Goal: Task Accomplishment & Management: Complete application form

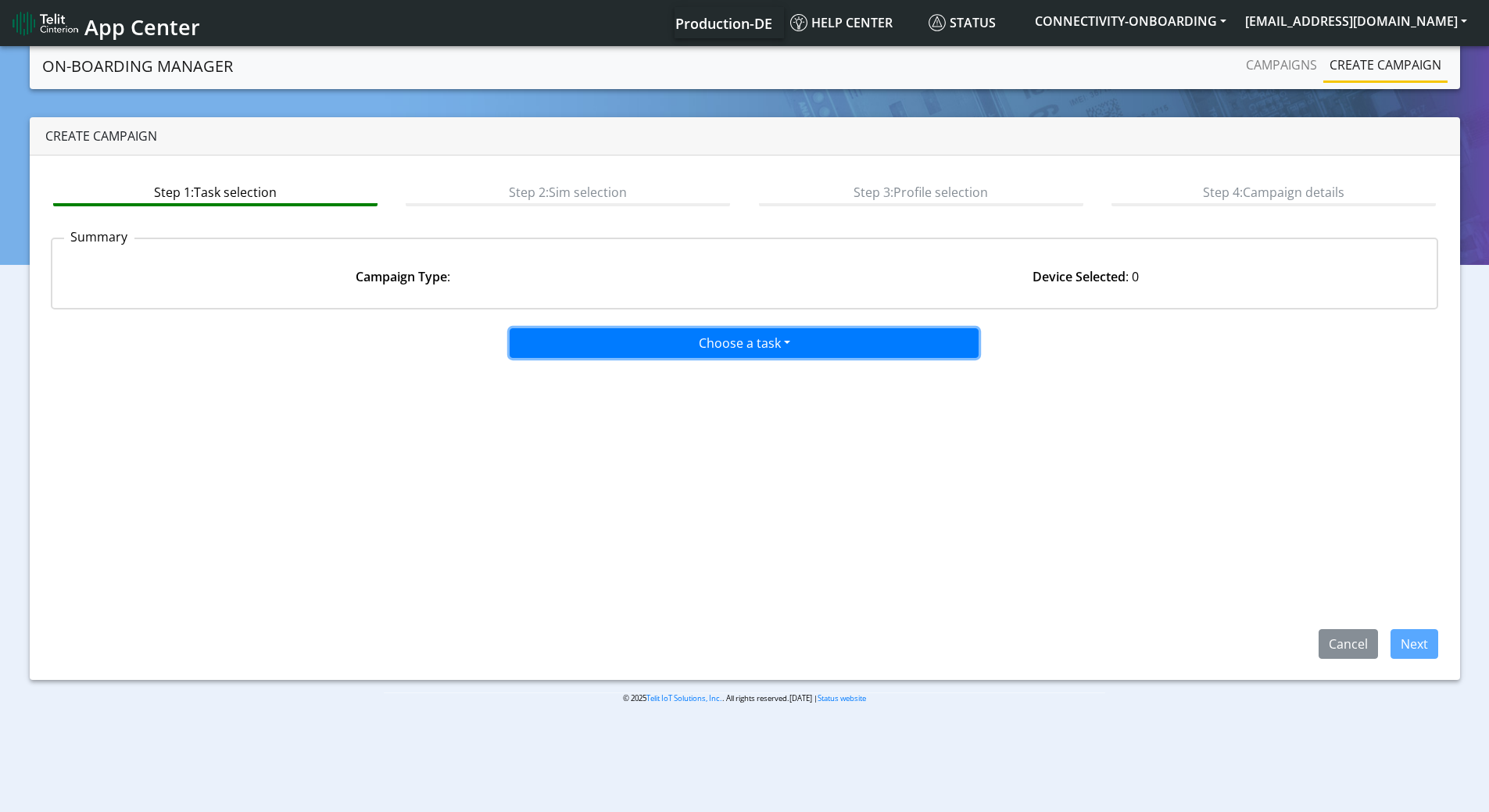
click at [658, 335] on button "Choose a task" at bounding box center [744, 343] width 469 height 30
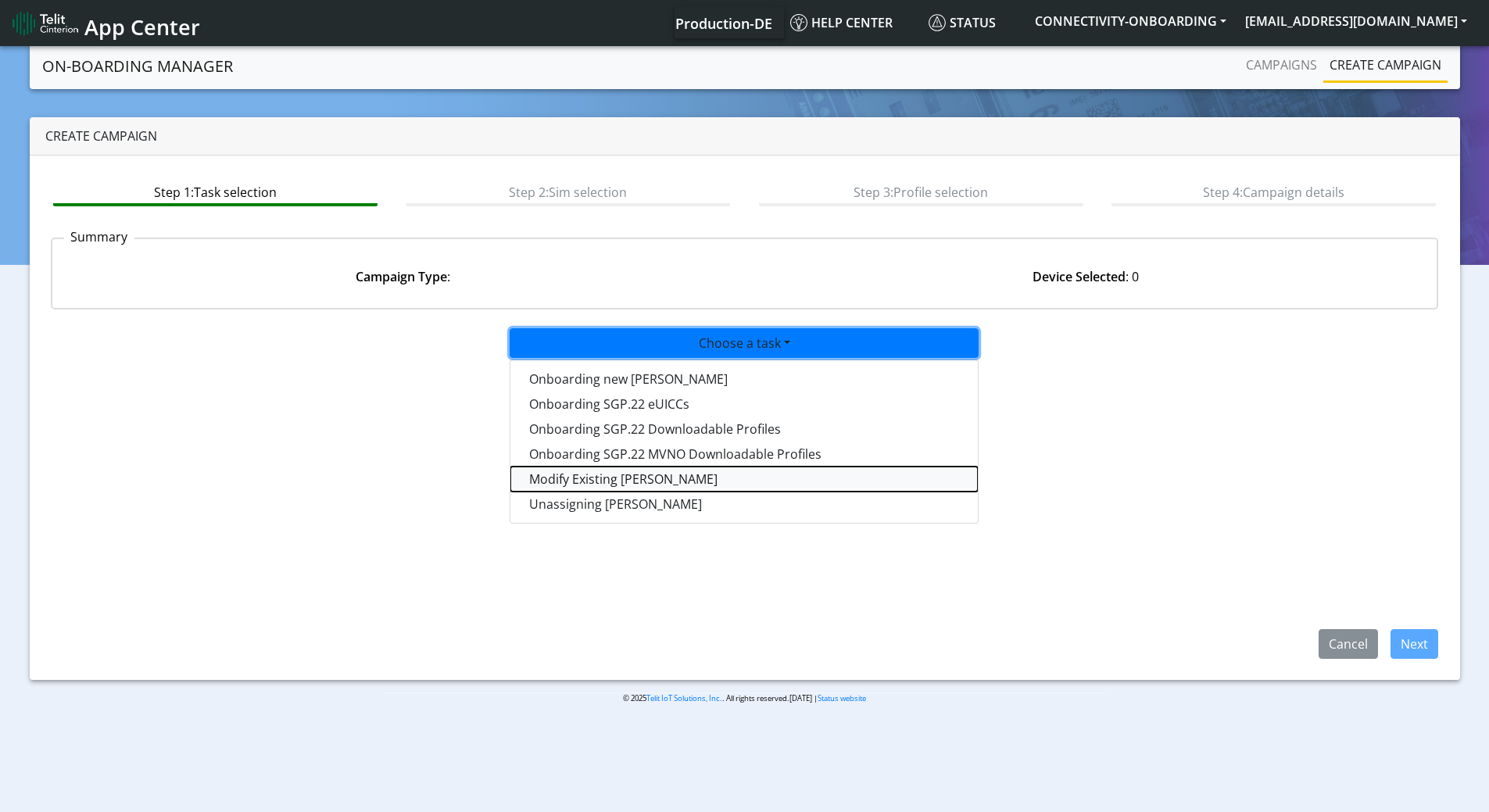
click at [571, 480] on taskiotp-dropdown "Modify Existing [PERSON_NAME]" at bounding box center [744, 478] width 467 height 25
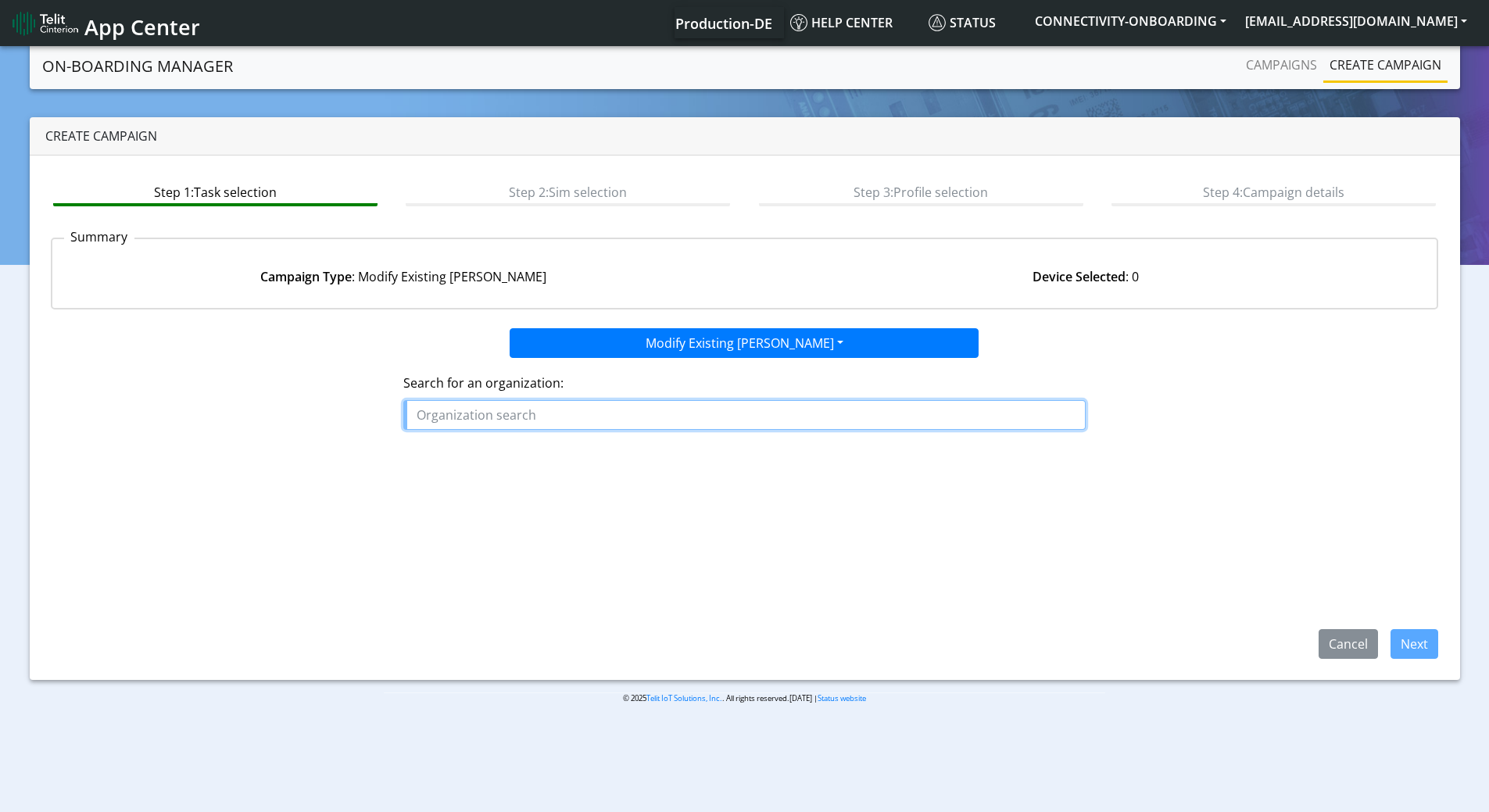
click at [574, 423] on input "text" at bounding box center [744, 414] width 682 height 30
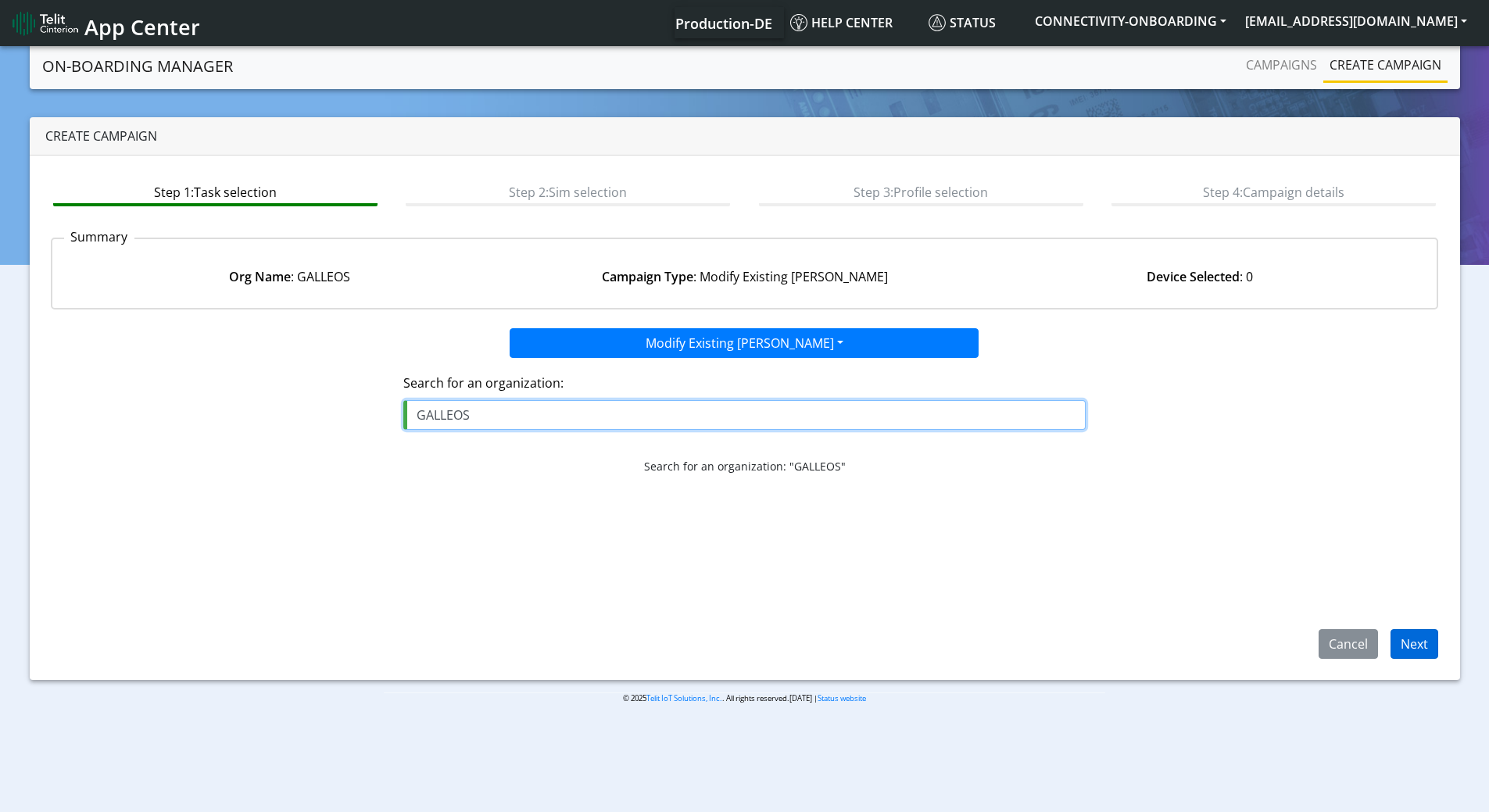
type input "GALLEOS"
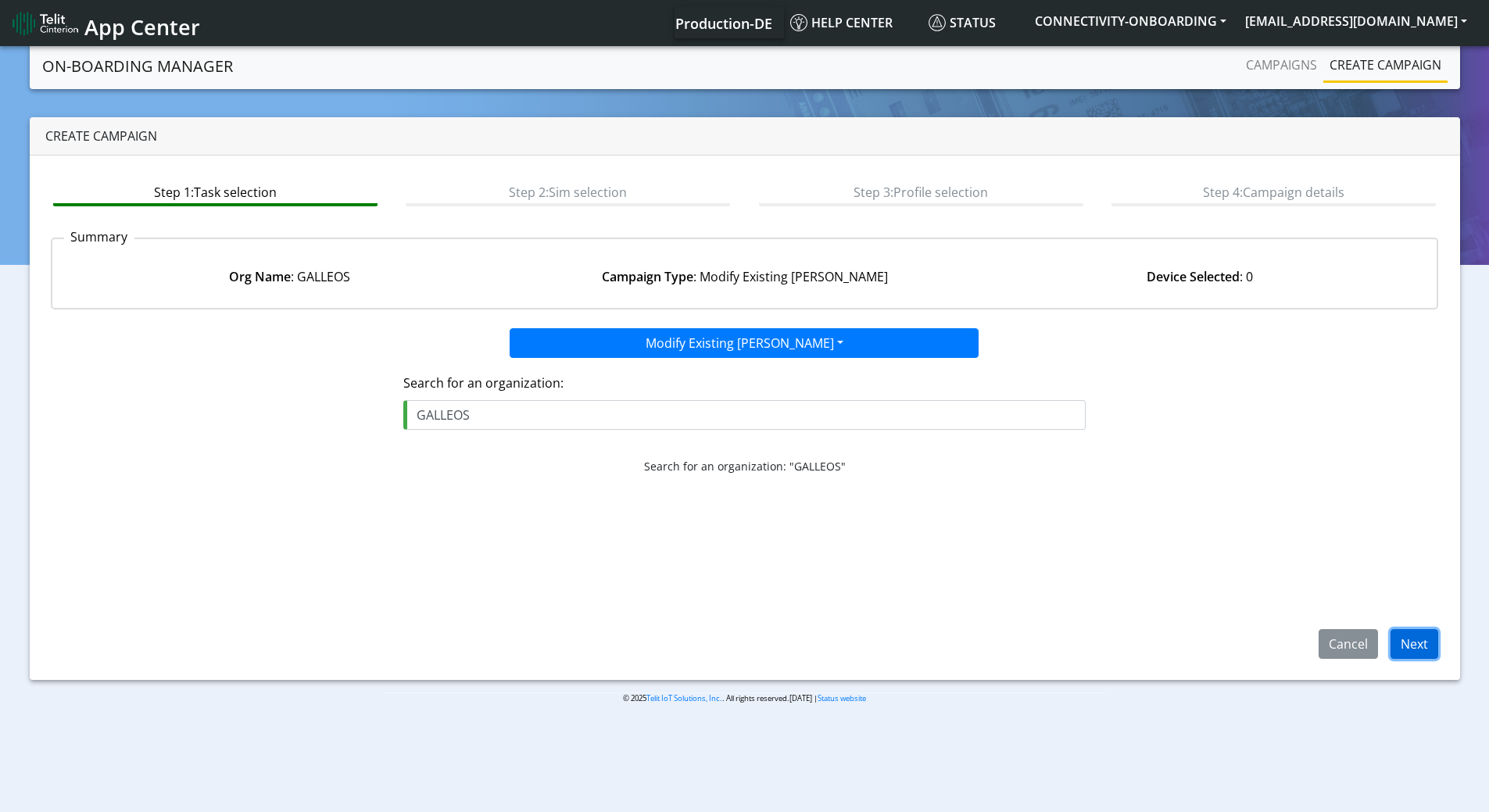
click at [1431, 646] on button "Next" at bounding box center [1414, 644] width 48 height 30
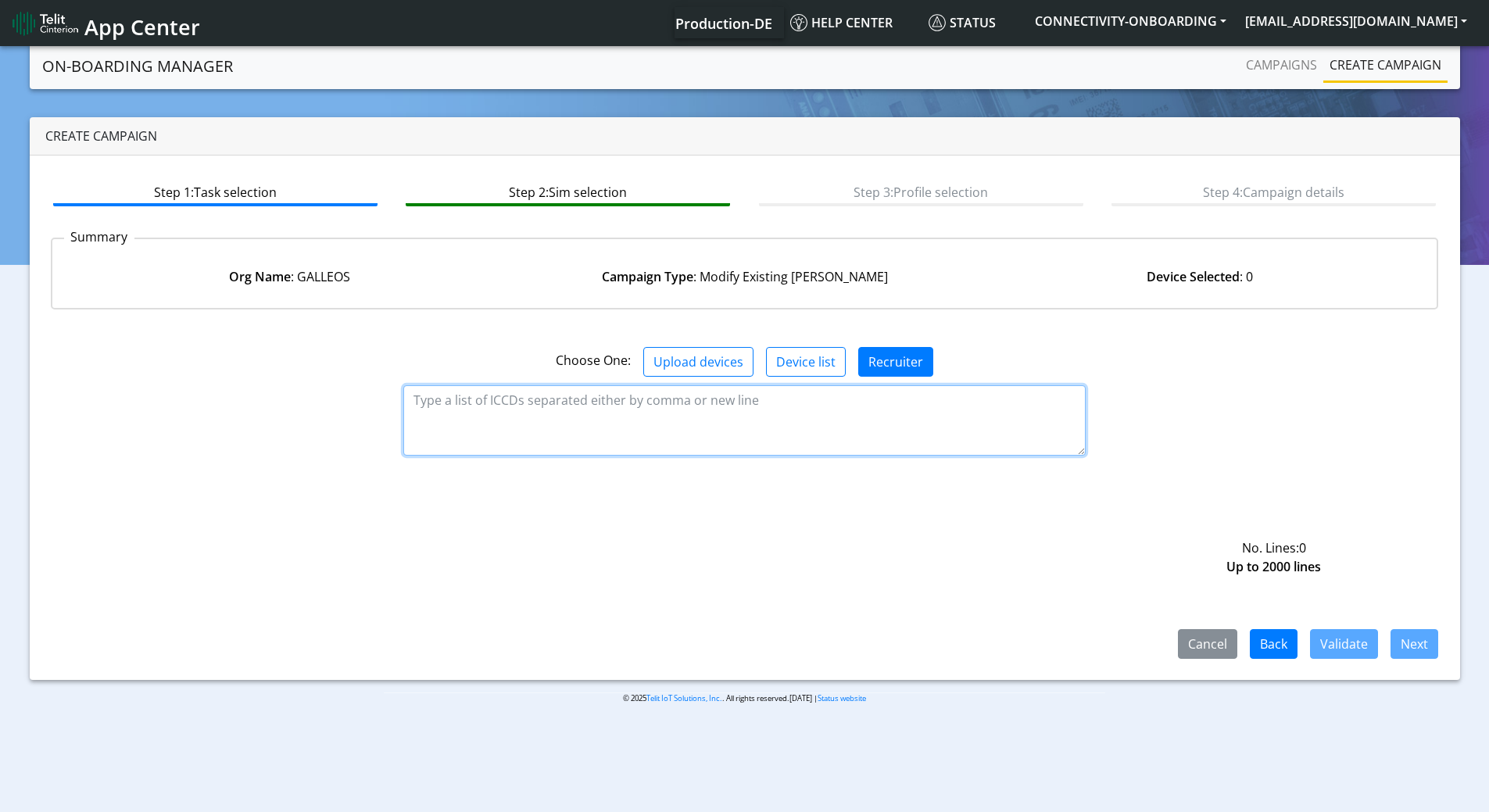
click at [740, 407] on textarea at bounding box center [744, 420] width 682 height 70
paste textarea "89358151000008086848"
type textarea "89358151000008086848"
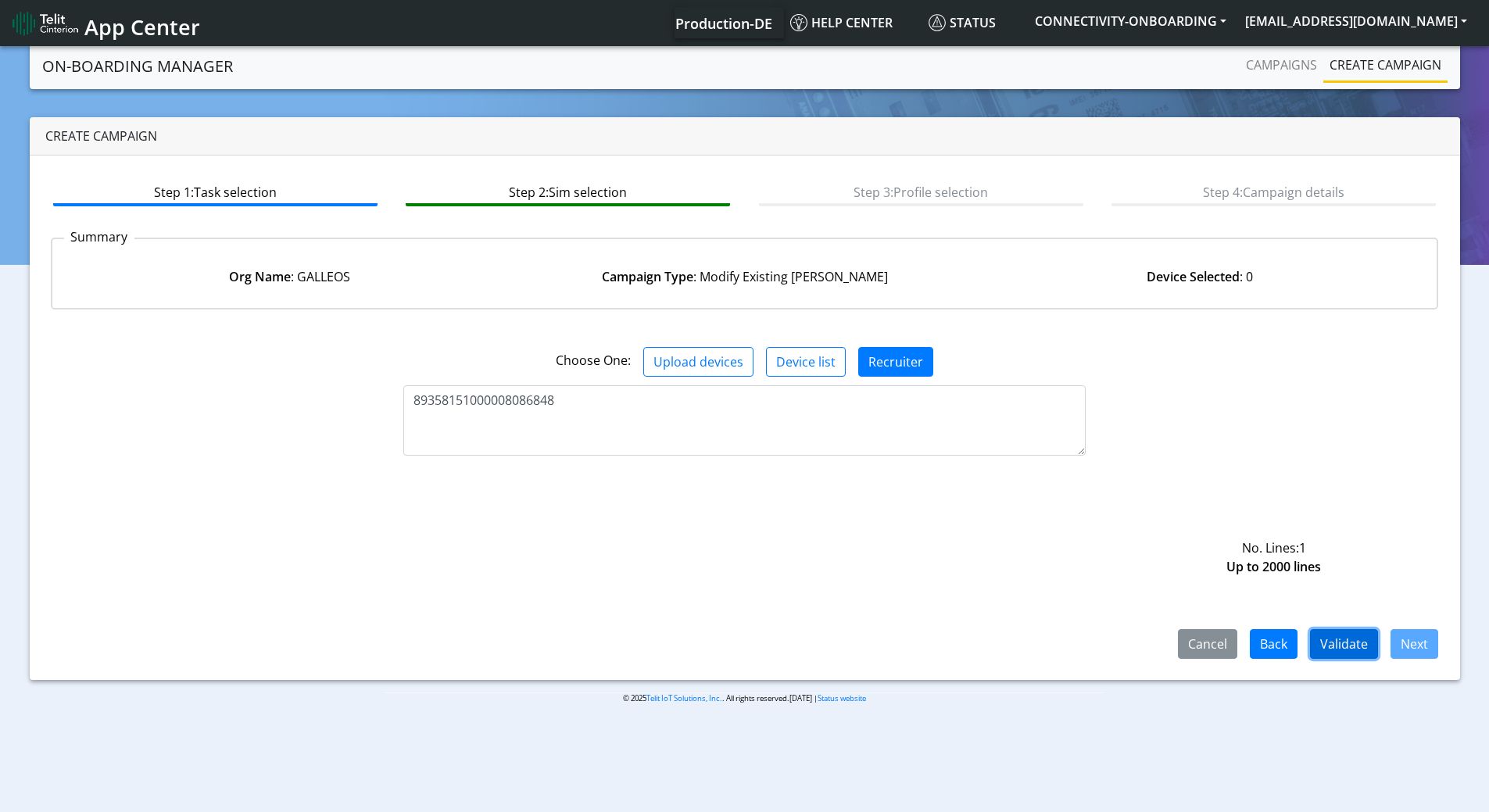
click at [1356, 654] on button "Validate" at bounding box center [1344, 644] width 68 height 30
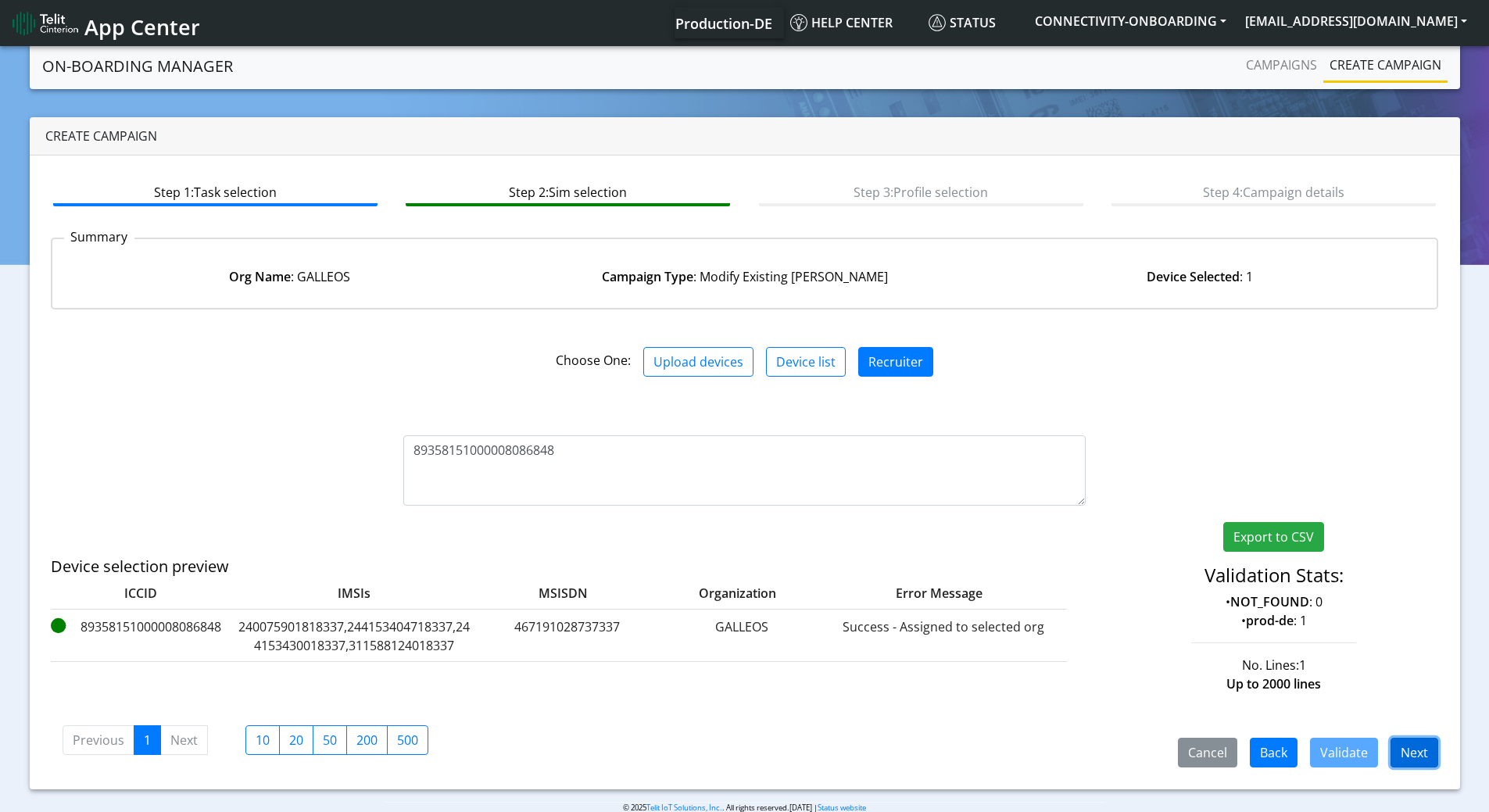
click at [1397, 754] on button "Next" at bounding box center [1414, 752] width 48 height 30
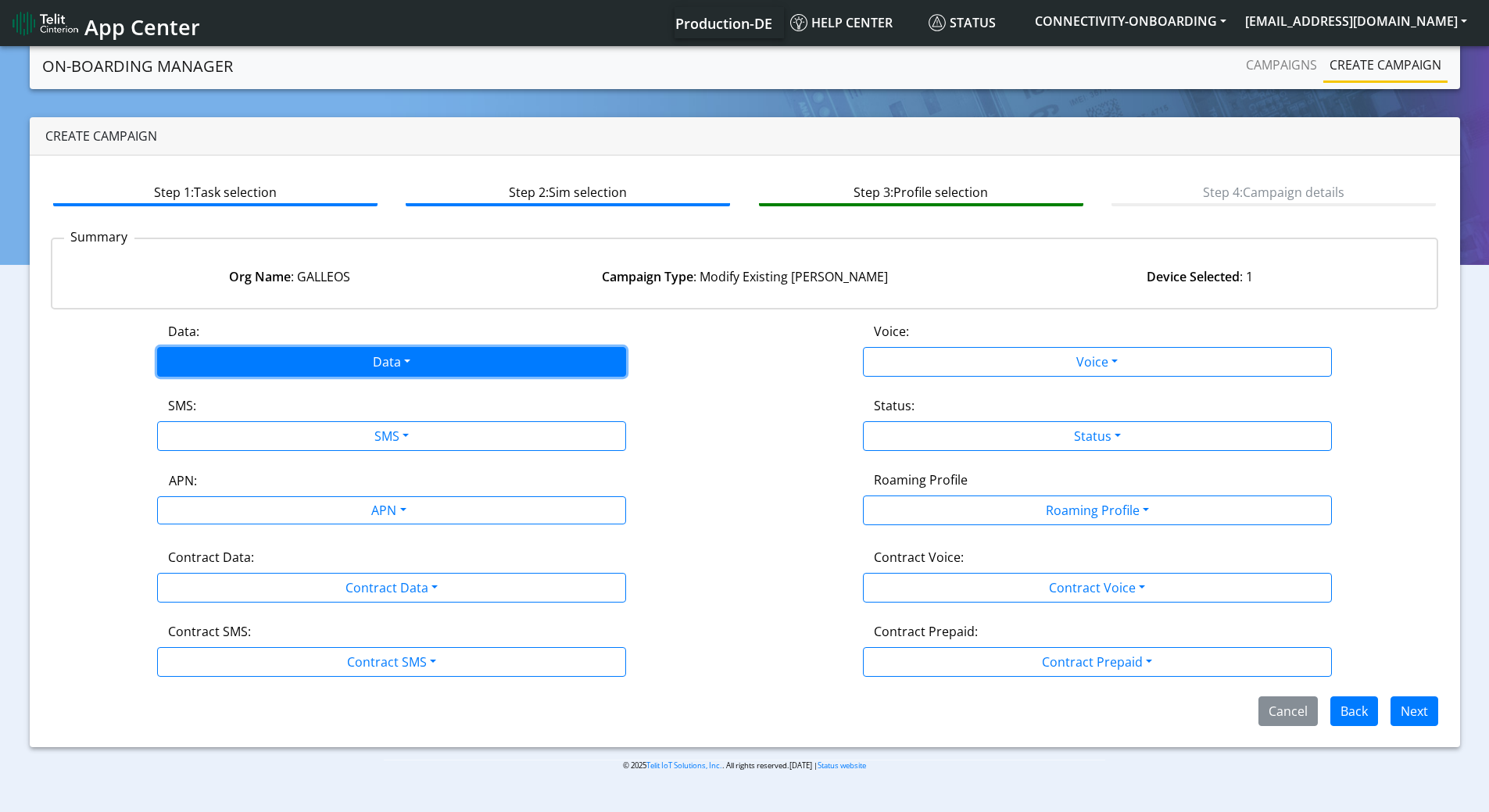
click at [424, 360] on button "Data" at bounding box center [391, 361] width 469 height 30
click at [226, 423] on button "Enabled" at bounding box center [391, 423] width 467 height 25
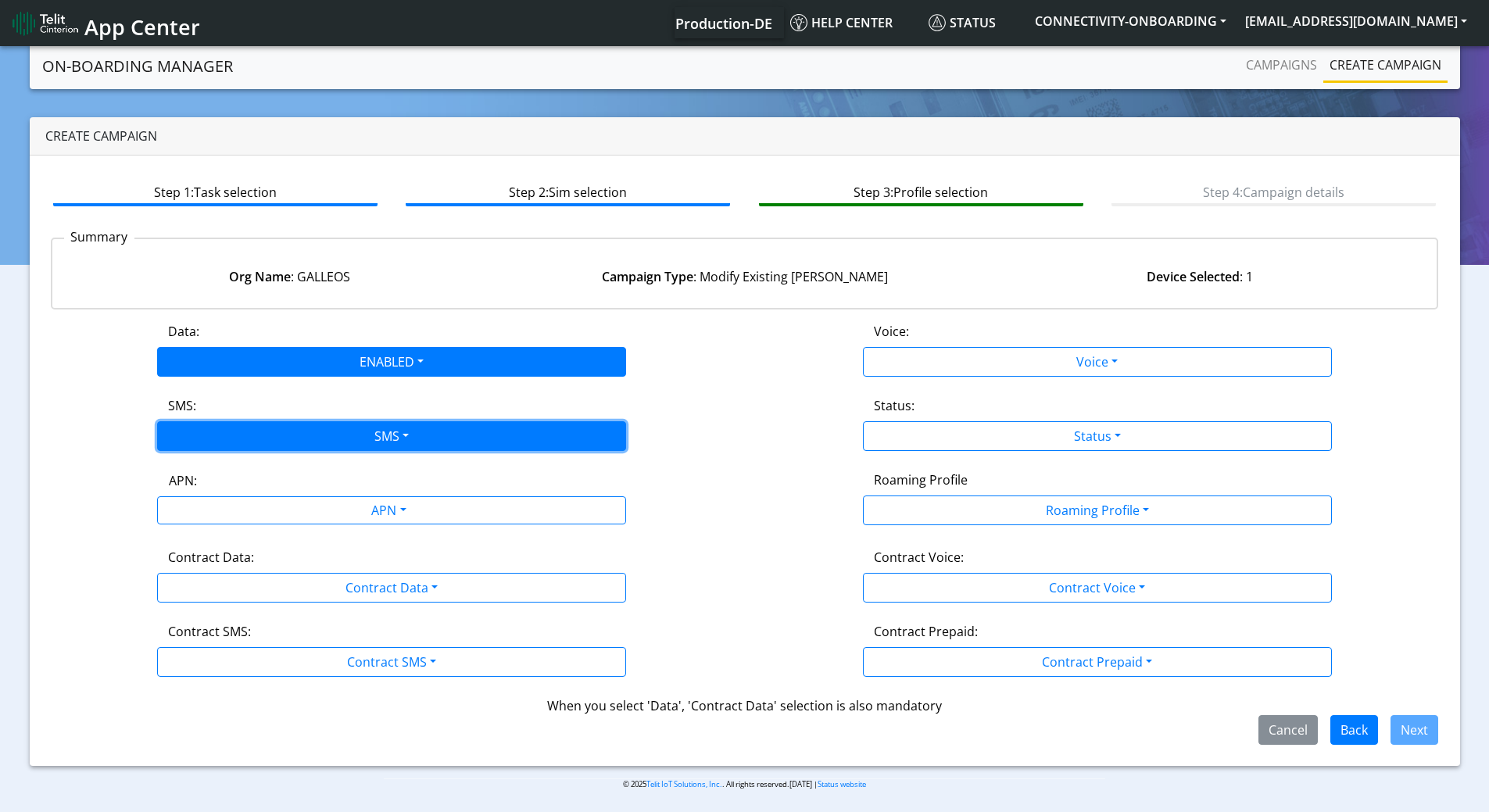
drag, startPoint x: 234, startPoint y: 431, endPoint x: 217, endPoint y: 483, distance: 54.7
click at [234, 431] on button "SMS" at bounding box center [391, 435] width 469 height 30
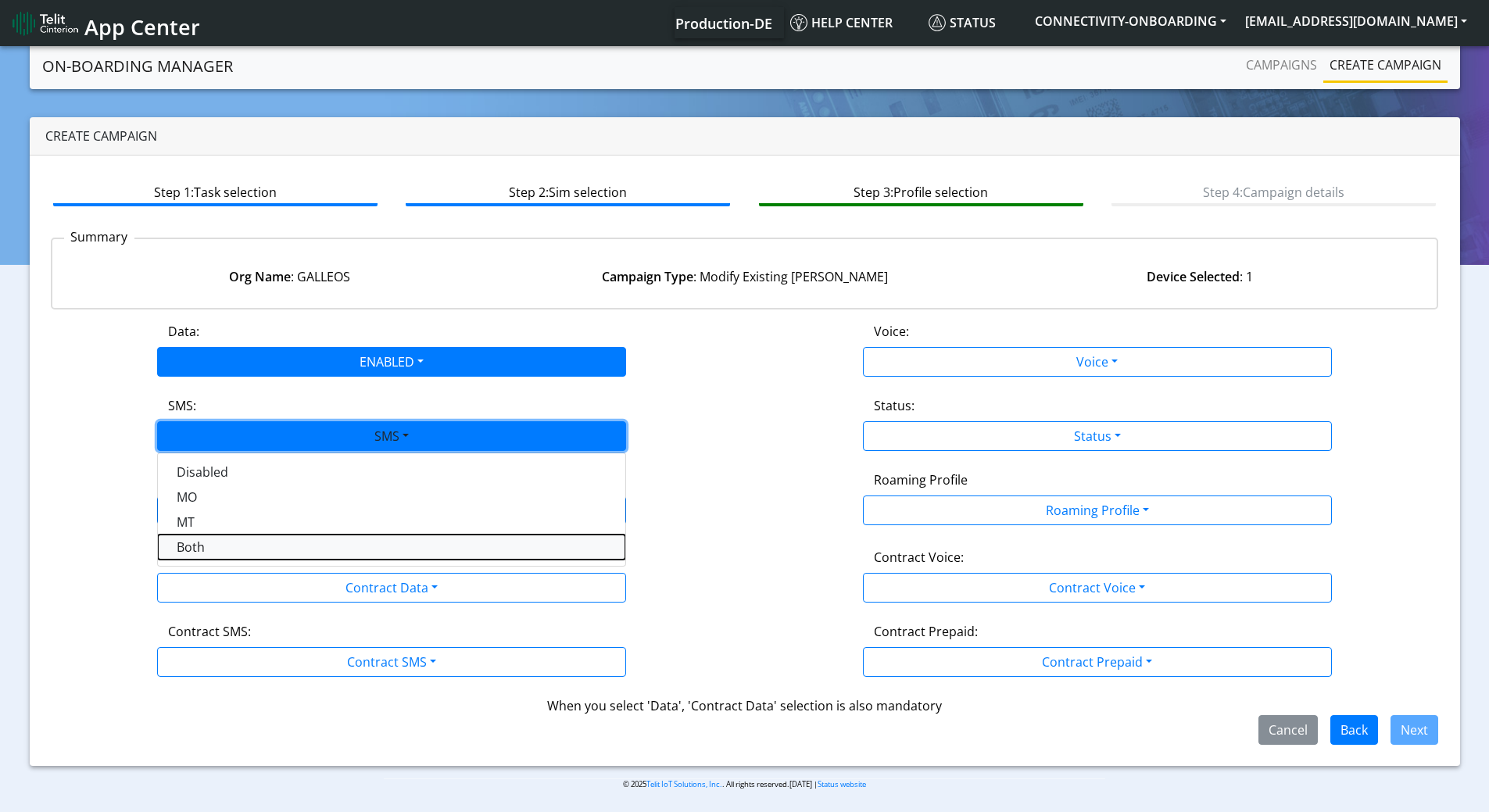
click at [213, 545] on button "Both" at bounding box center [391, 547] width 467 height 25
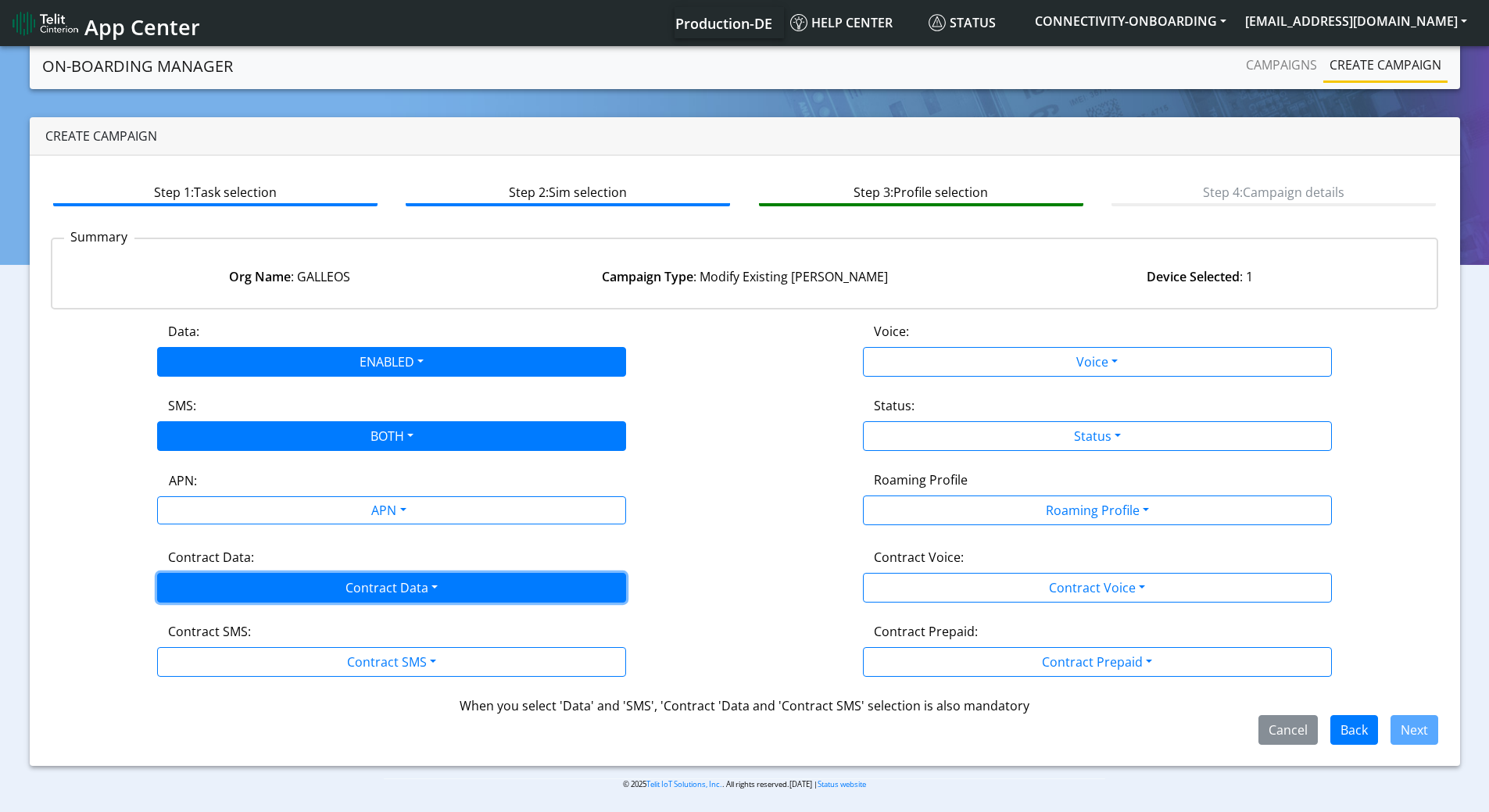
click at [261, 589] on button "Contract Data" at bounding box center [391, 587] width 469 height 30
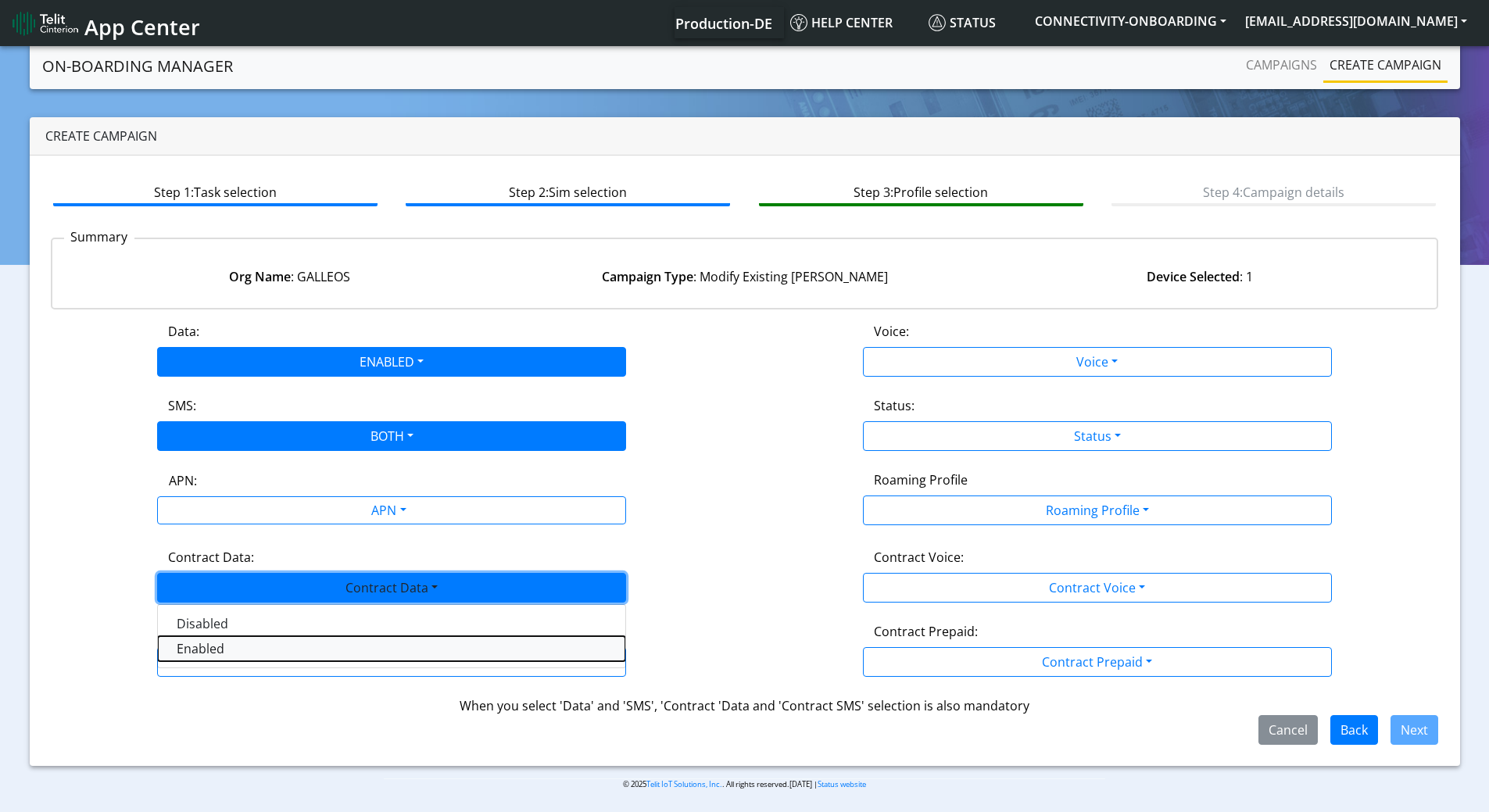
click at [232, 654] on Dataenabled-dropdown "Enabled" at bounding box center [391, 648] width 467 height 25
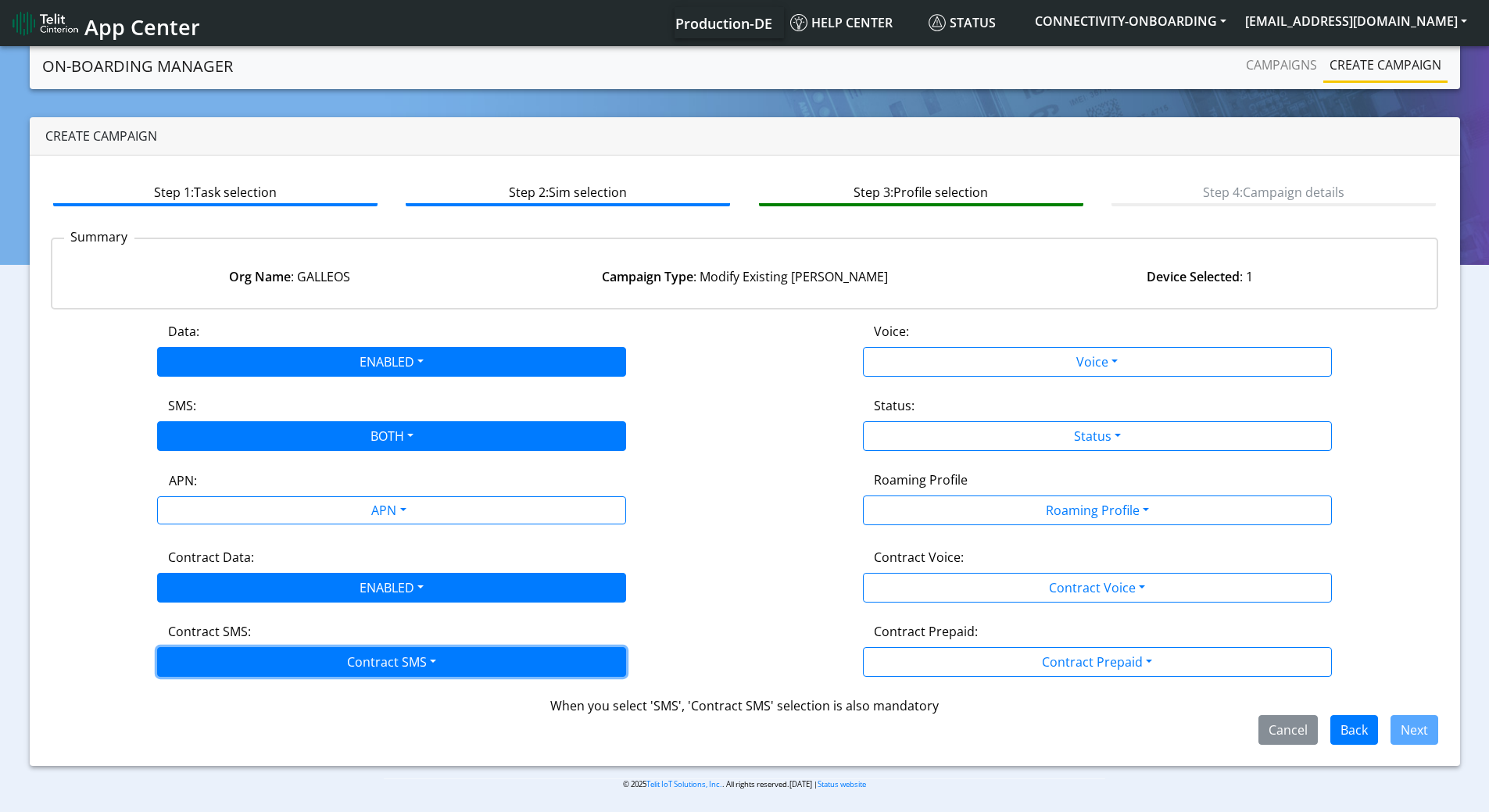
click at [237, 670] on button "Contract SMS" at bounding box center [391, 662] width 469 height 30
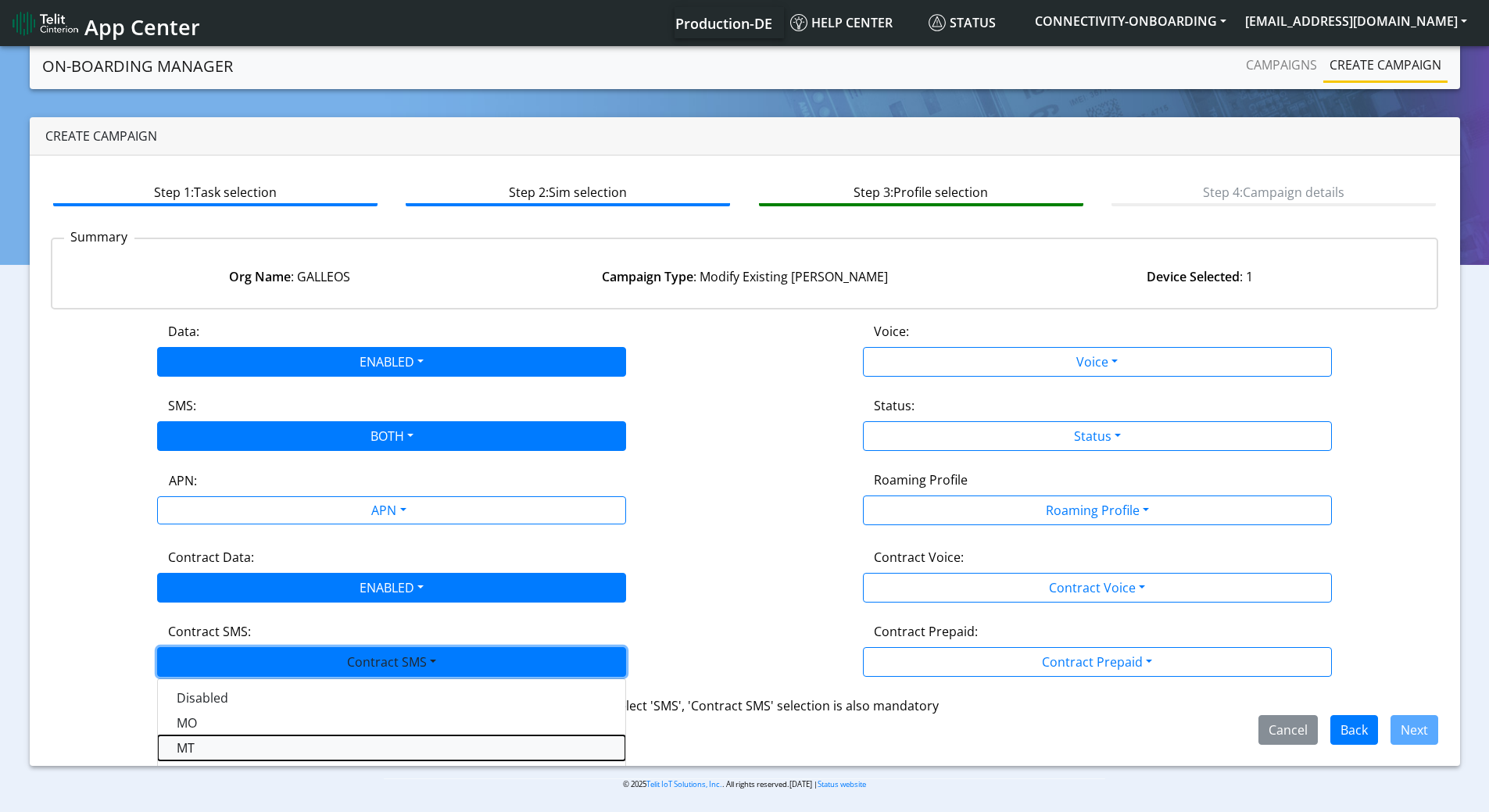
click at [210, 749] on SMSmt-dropdown "MT" at bounding box center [391, 747] width 467 height 25
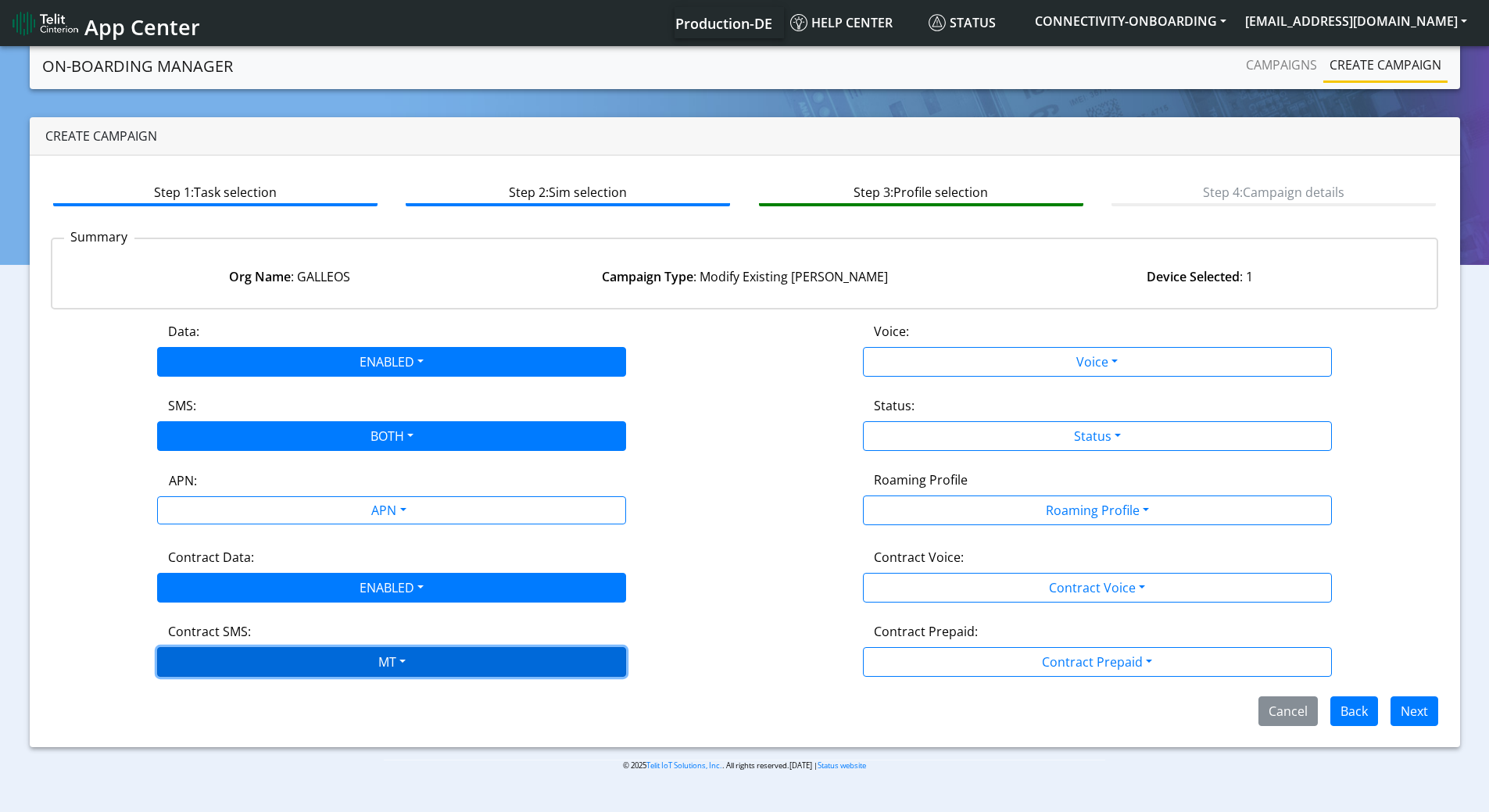
drag, startPoint x: 284, startPoint y: 649, endPoint x: 288, endPoint y: 656, distance: 8.1
click at [284, 648] on button "MT" at bounding box center [391, 662] width 469 height 30
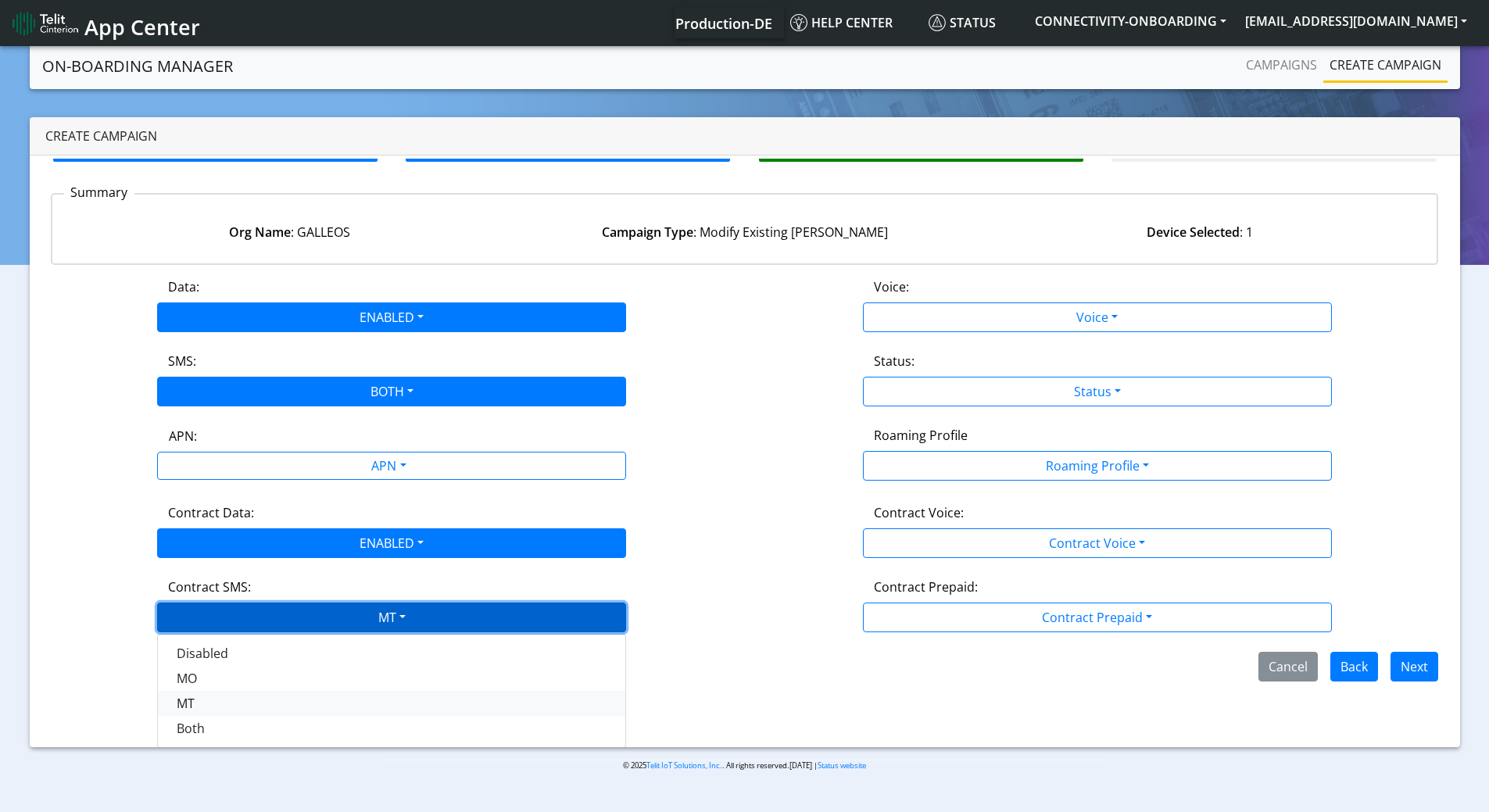
scroll to position [45, 0]
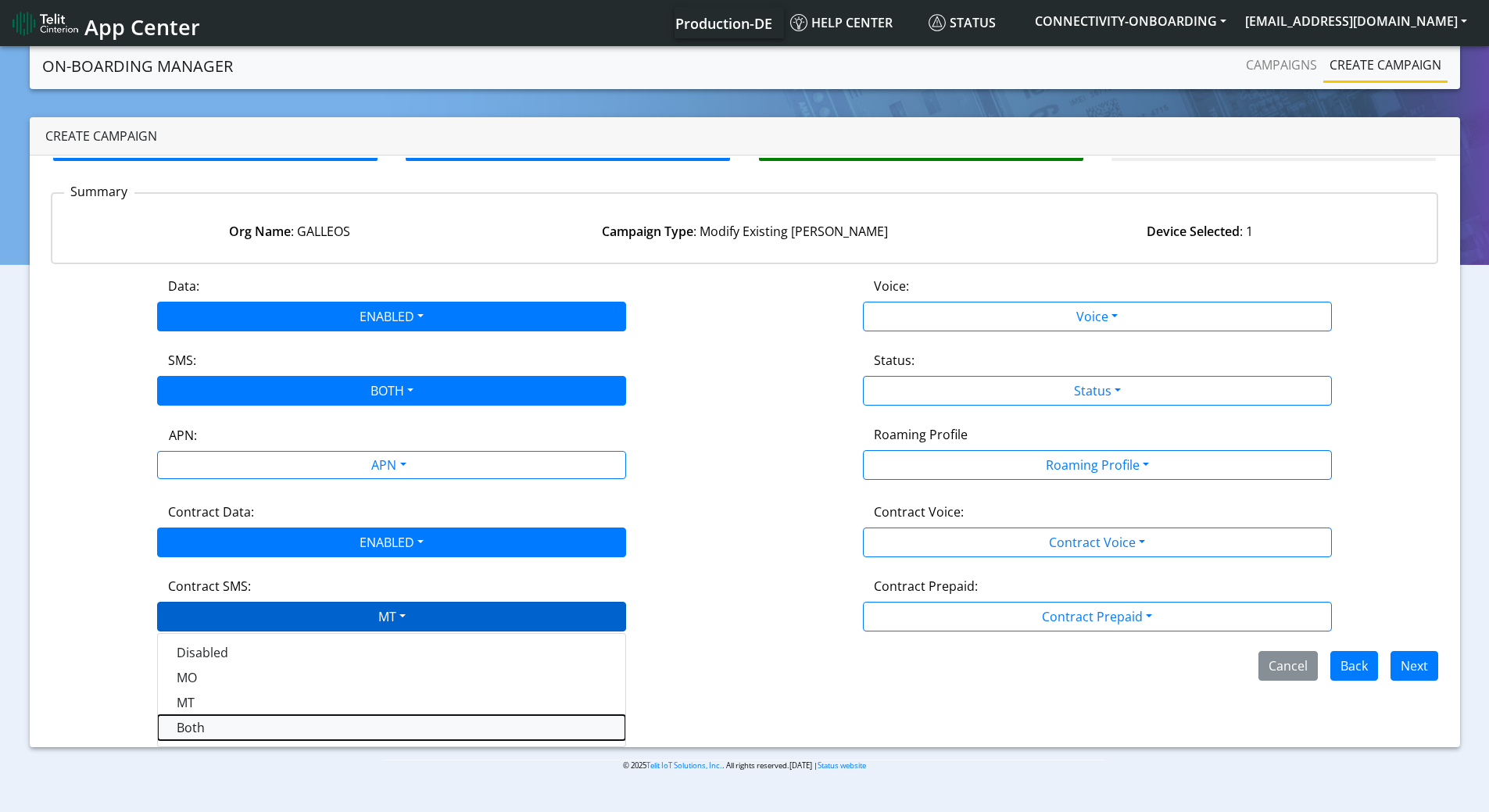
click at [216, 728] on SMSboth-dropdown "Both" at bounding box center [391, 727] width 467 height 25
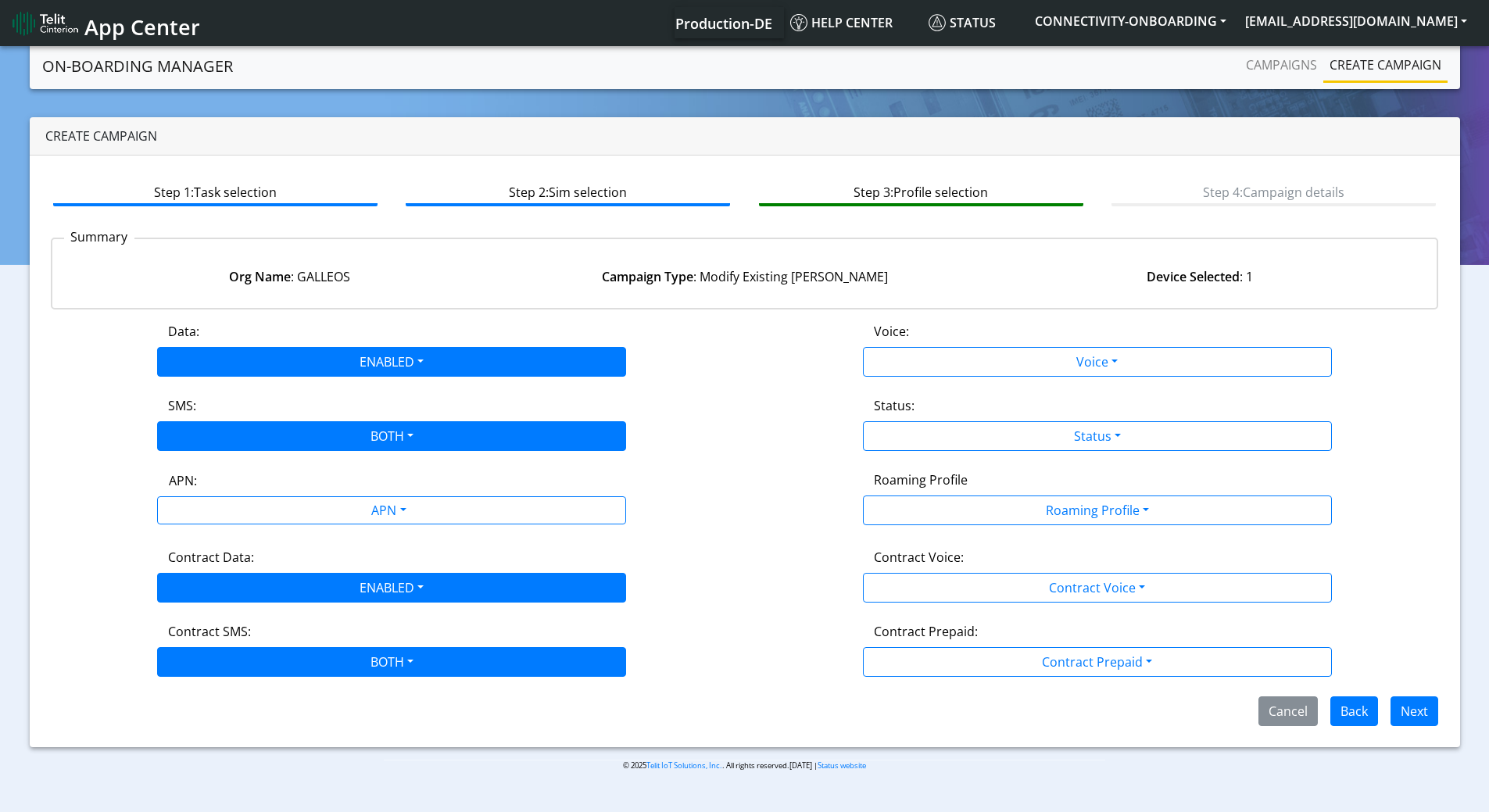
scroll to position [0, 0]
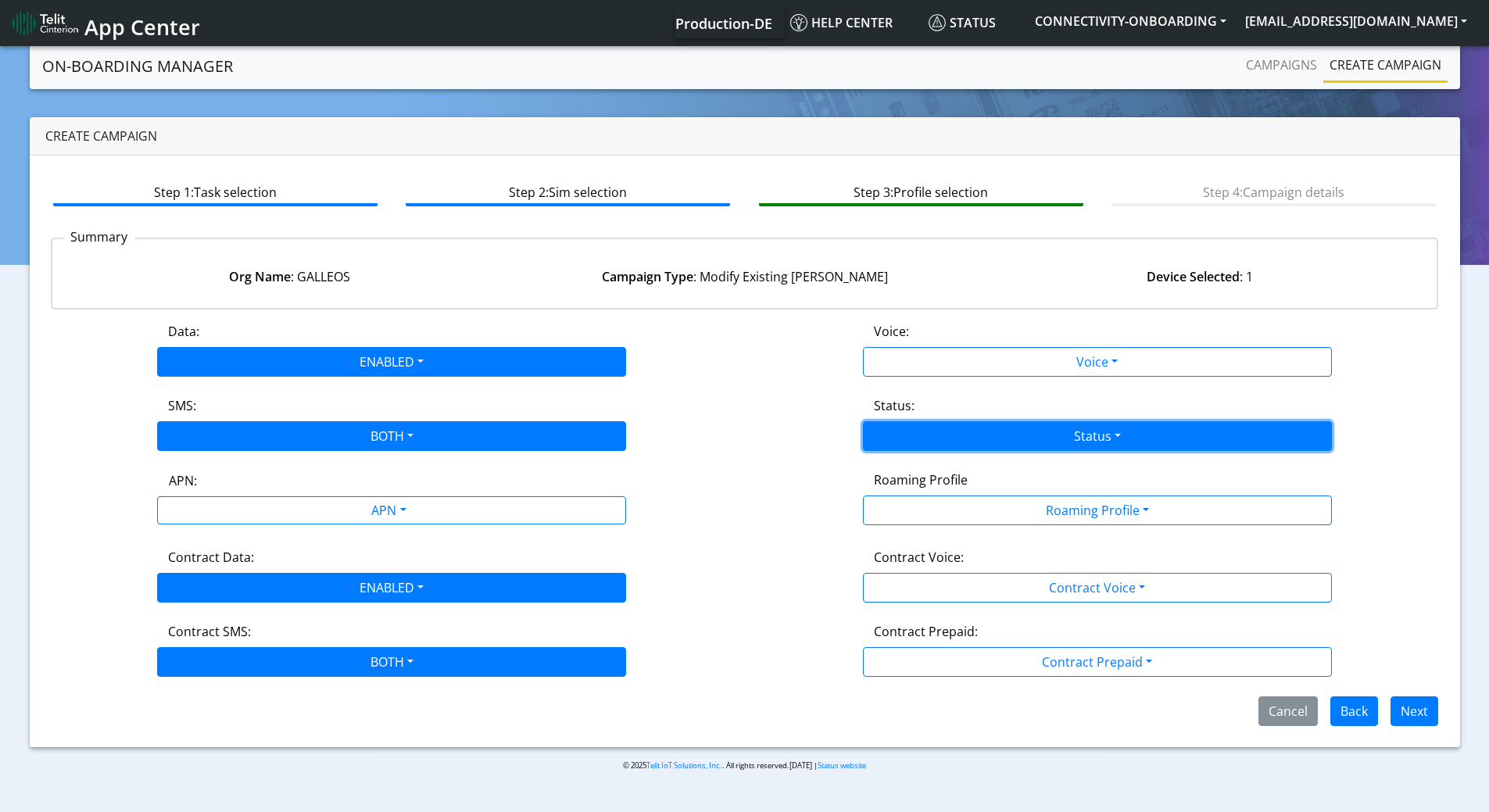
click at [958, 439] on button "Status" at bounding box center [1097, 435] width 469 height 30
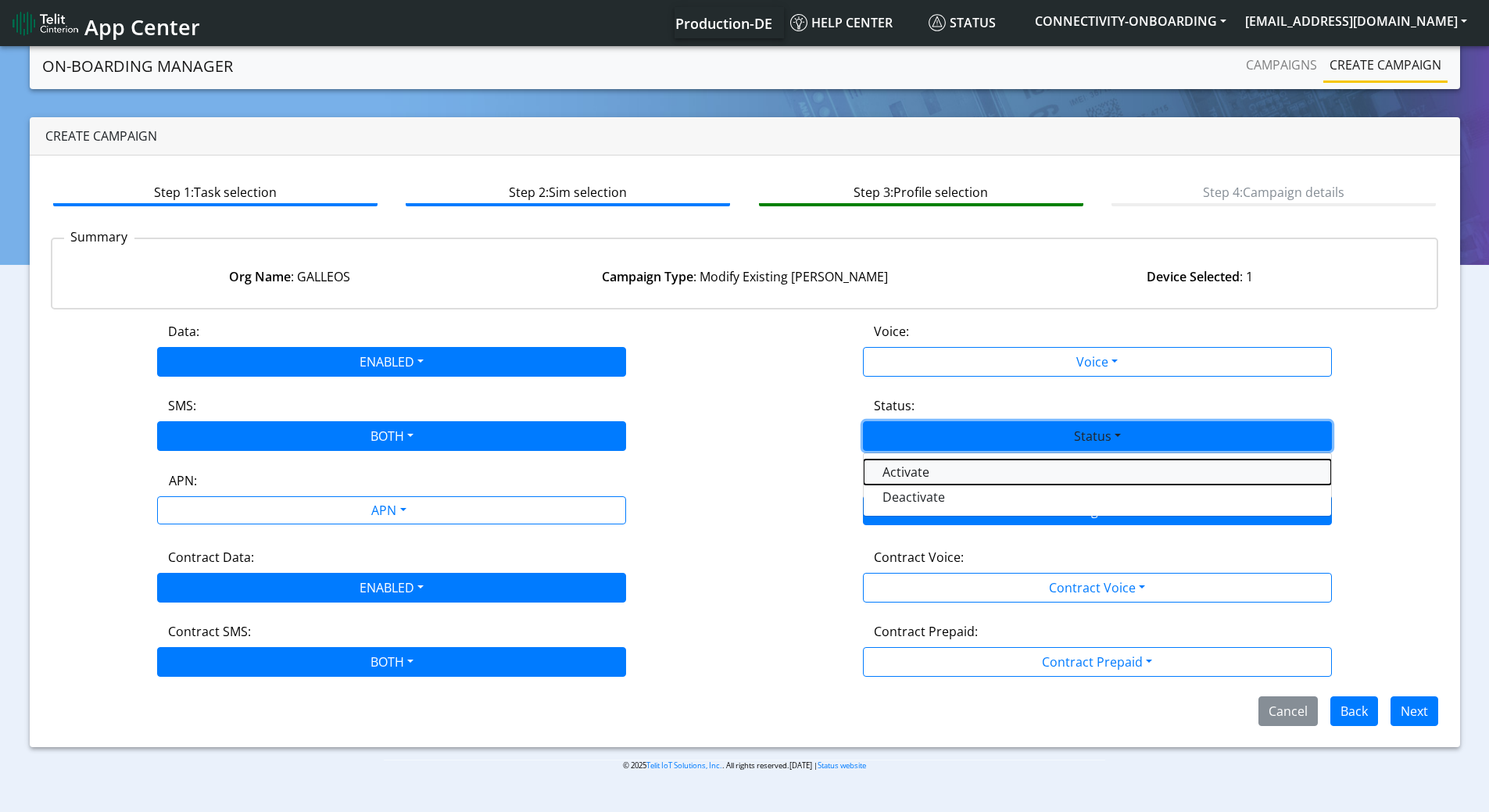
click at [929, 465] on button "Activate" at bounding box center [1097, 472] width 467 height 25
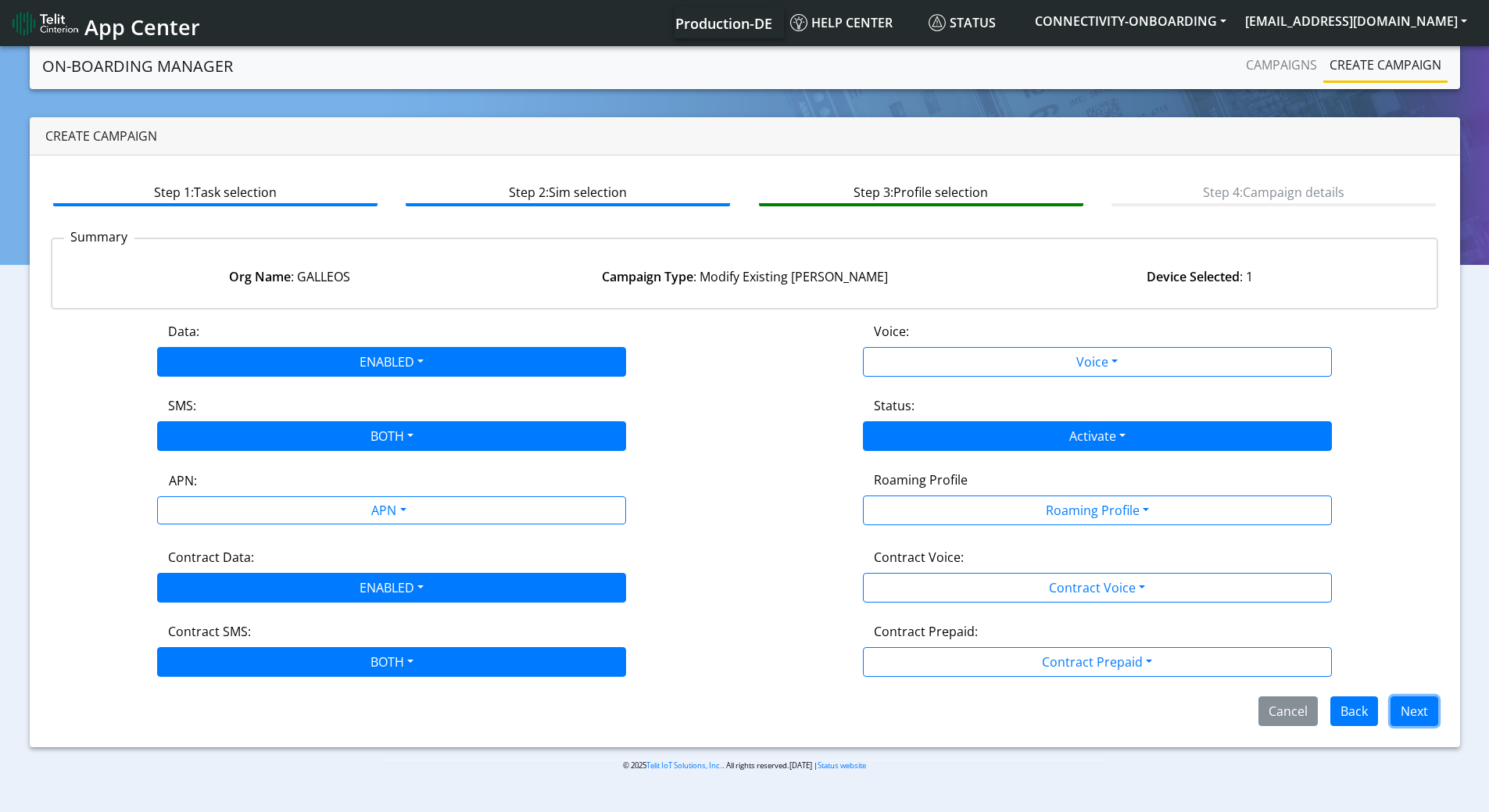
drag, startPoint x: 1423, startPoint y: 713, endPoint x: 1378, endPoint y: 693, distance: 49.2
click at [1421, 713] on button "Next" at bounding box center [1414, 711] width 48 height 30
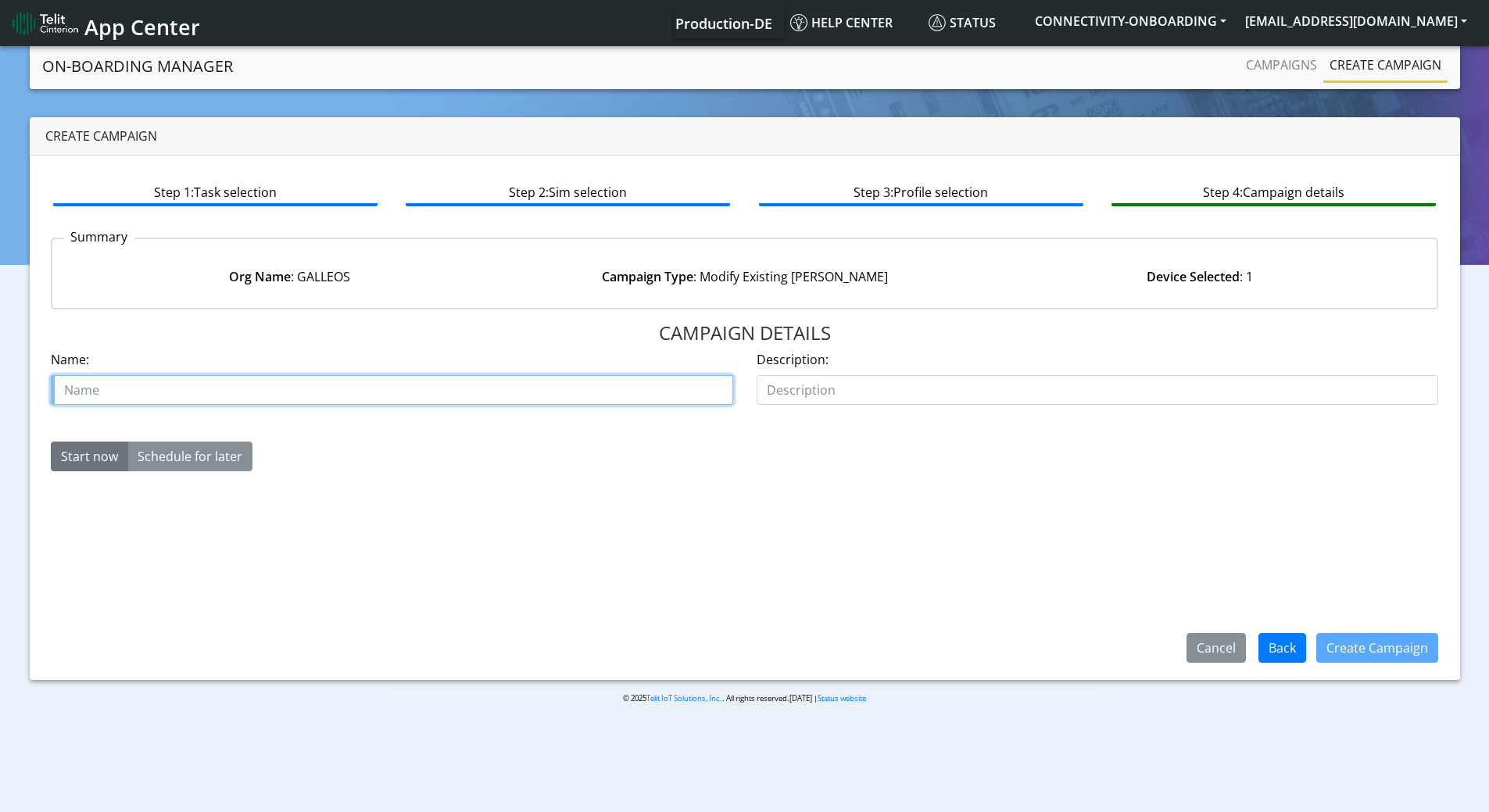
click at [379, 398] on input "text" at bounding box center [392, 389] width 682 height 30
type input "GALLEOS refill Prepaid SIM"
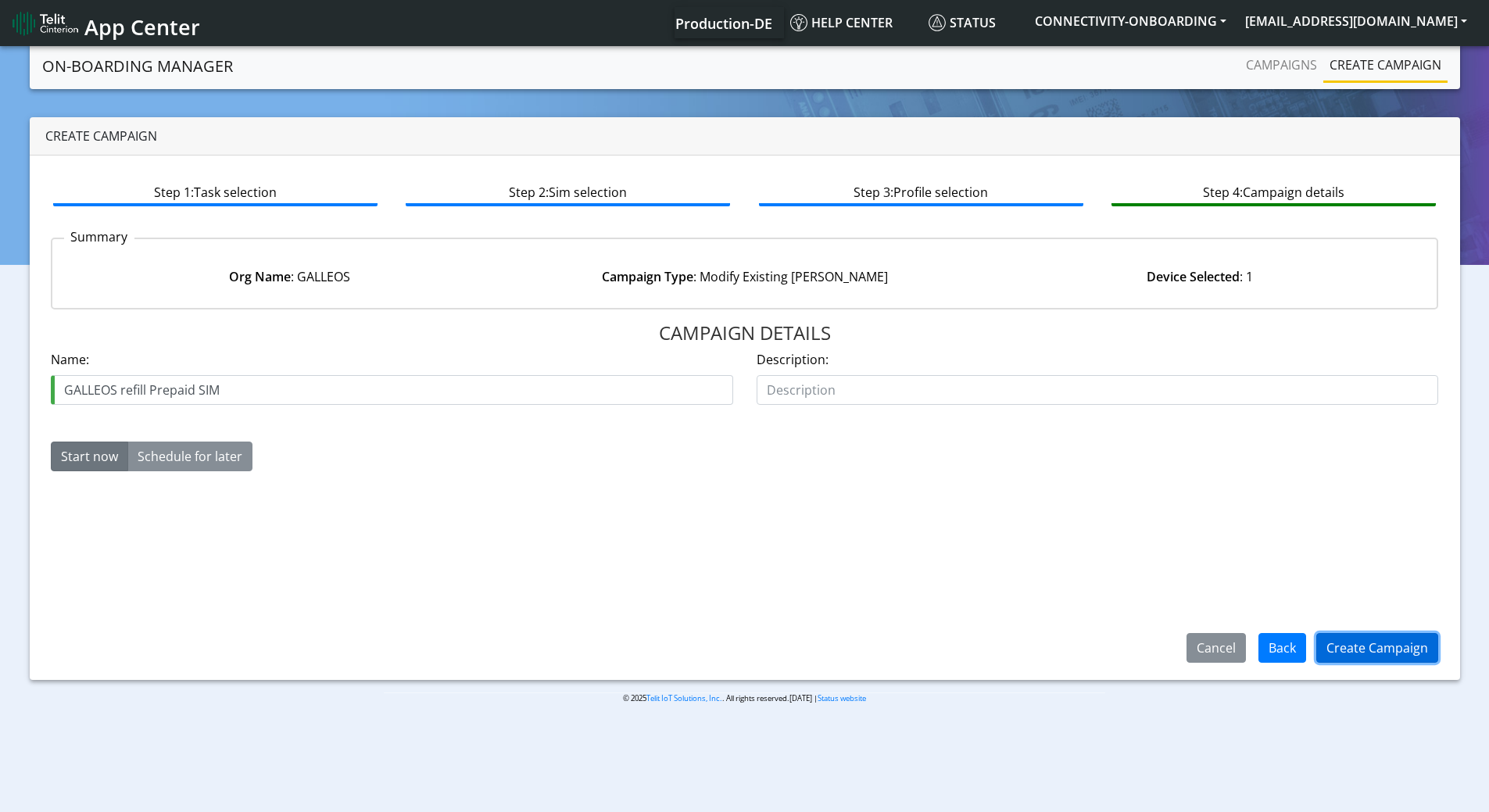
click at [1360, 660] on button "Create Campaign" at bounding box center [1377, 647] width 122 height 30
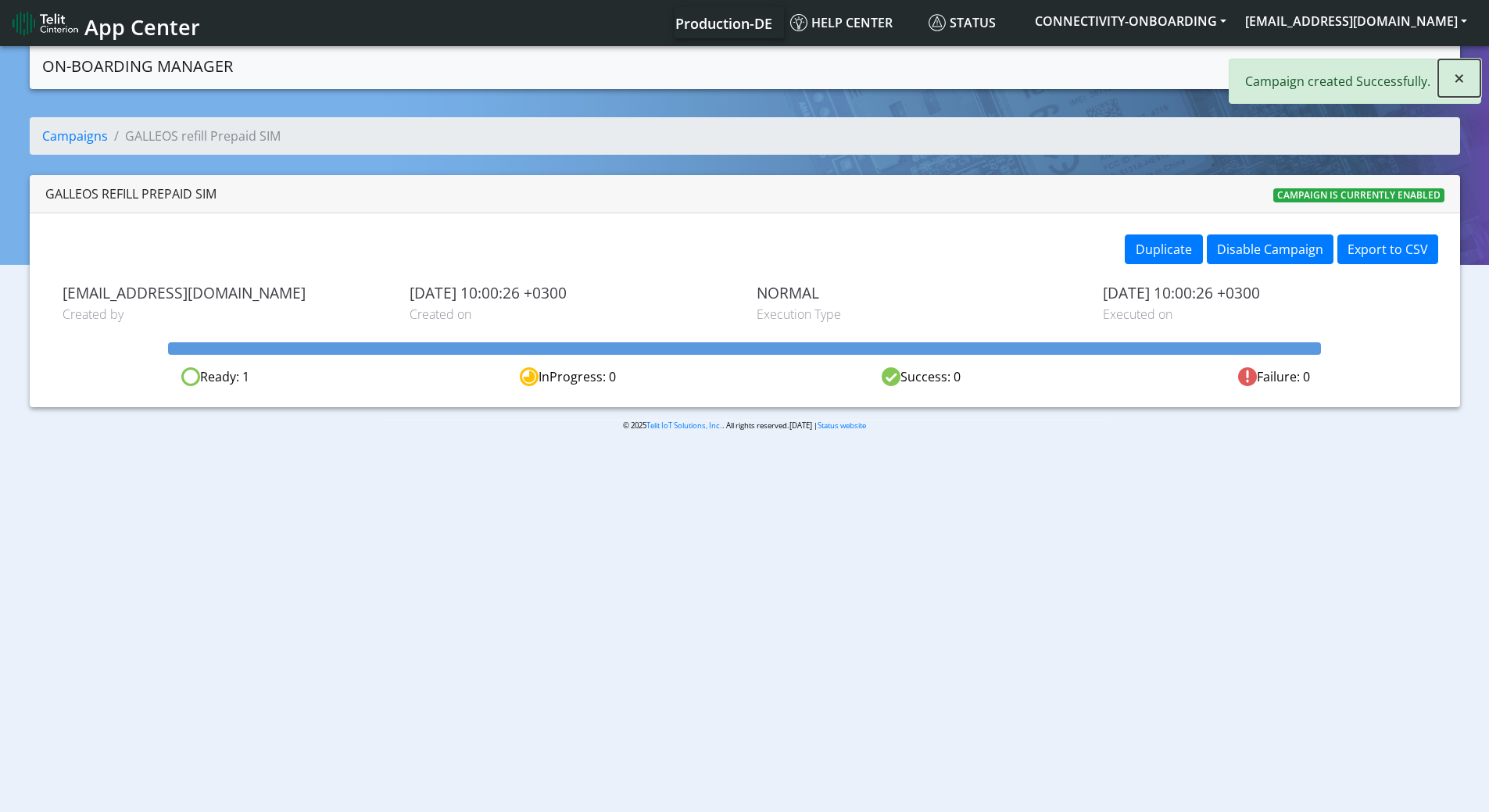
click at [1456, 79] on span "×" at bounding box center [1459, 78] width 11 height 26
click at [1354, 74] on link "Create campaign" at bounding box center [1386, 65] width 124 height 32
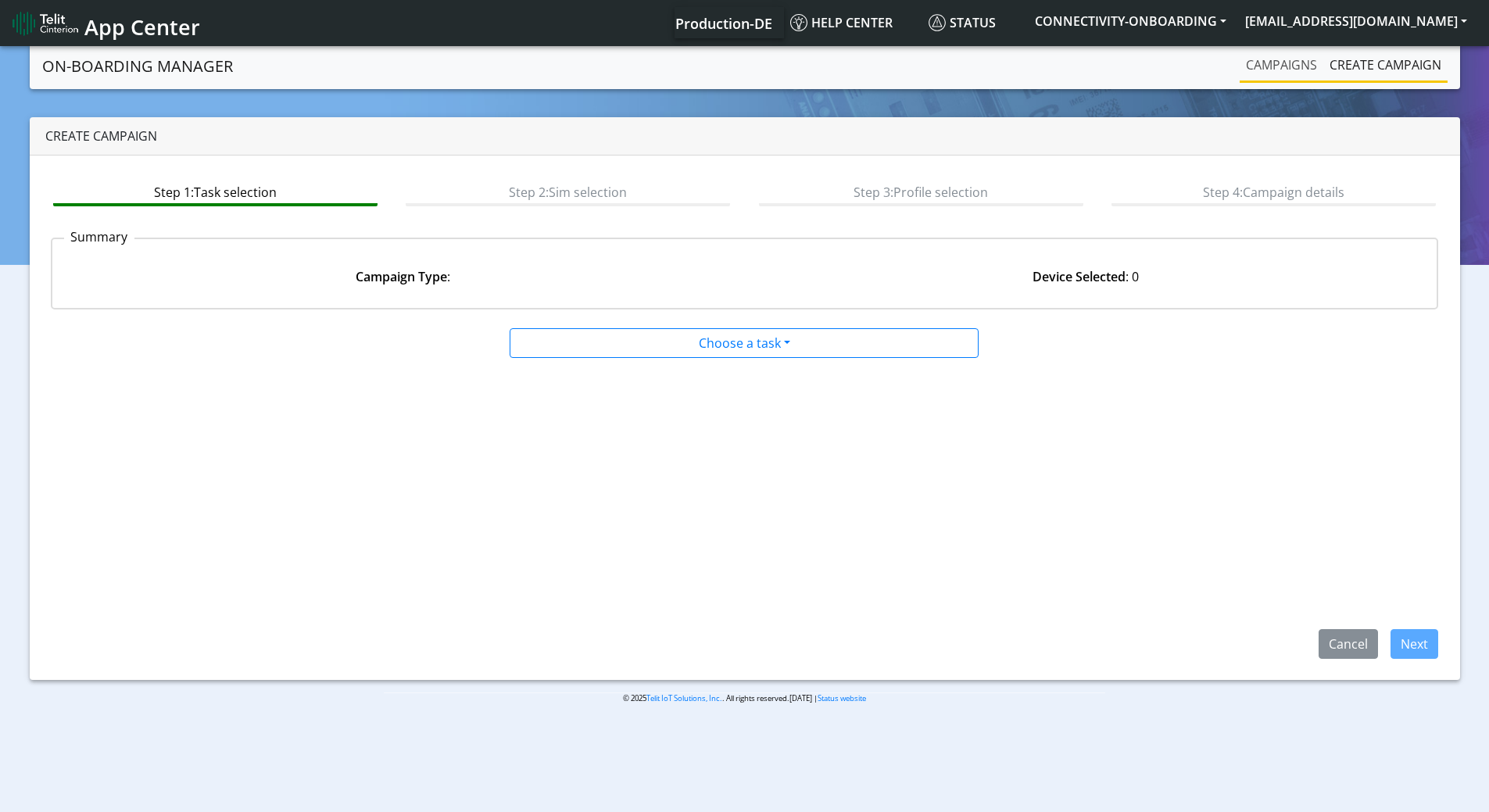
click at [1270, 69] on link "Campaigns" at bounding box center [1281, 65] width 83 height 32
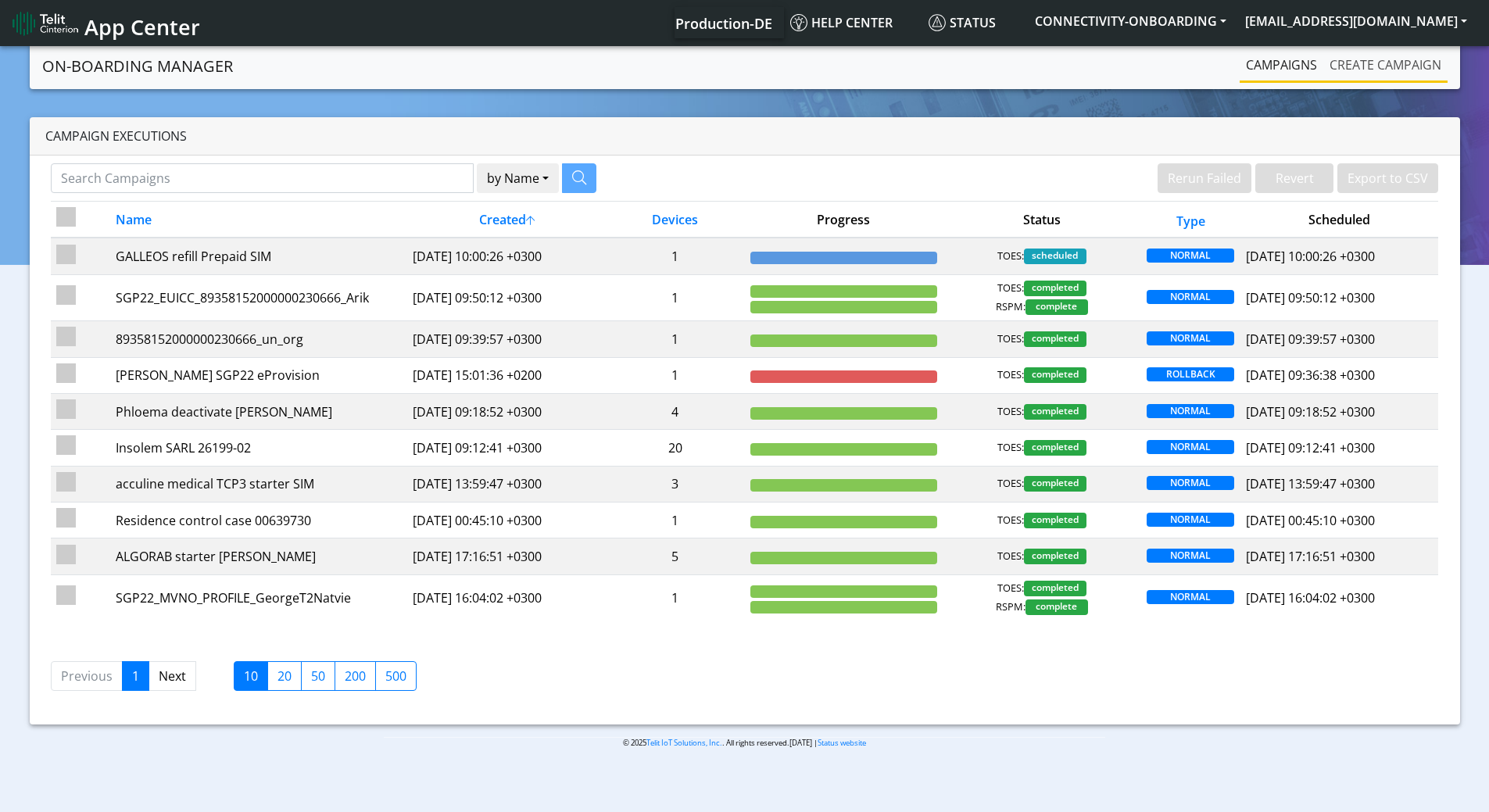
click at [1346, 57] on link "Create campaign" at bounding box center [1386, 65] width 124 height 32
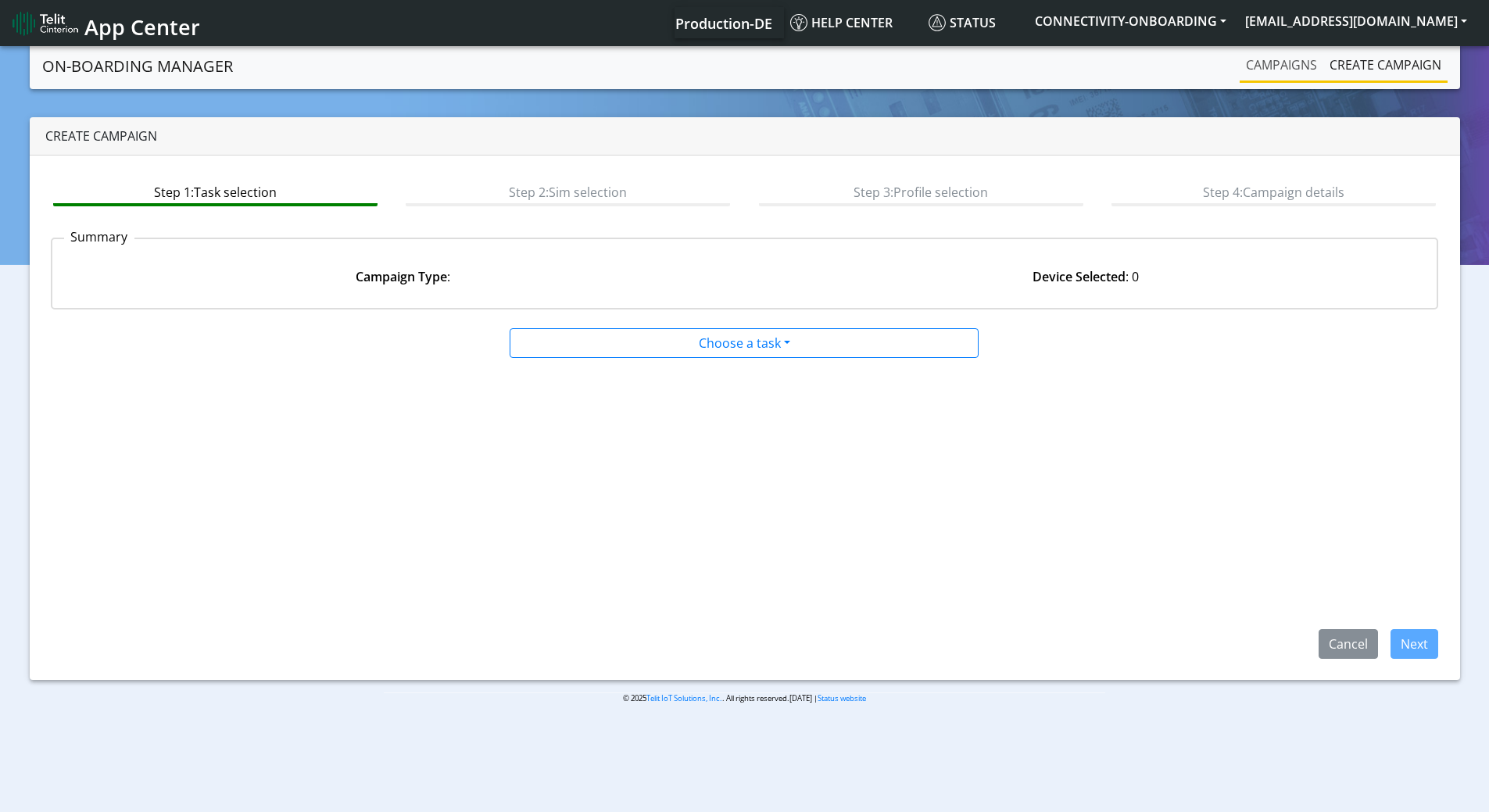
click at [1306, 57] on link "Campaigns" at bounding box center [1281, 65] width 83 height 32
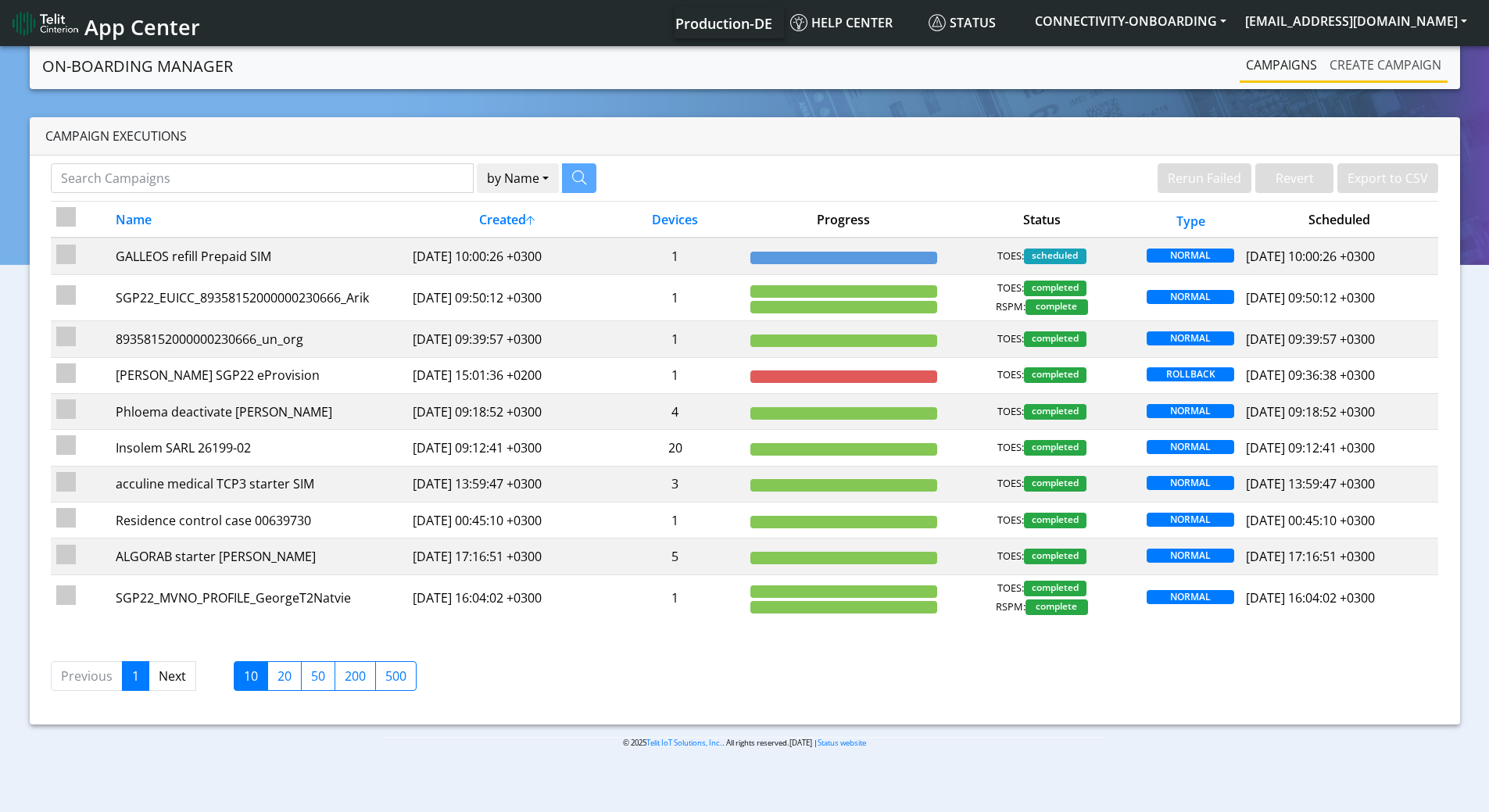
click at [1369, 71] on link "Create campaign" at bounding box center [1386, 65] width 124 height 32
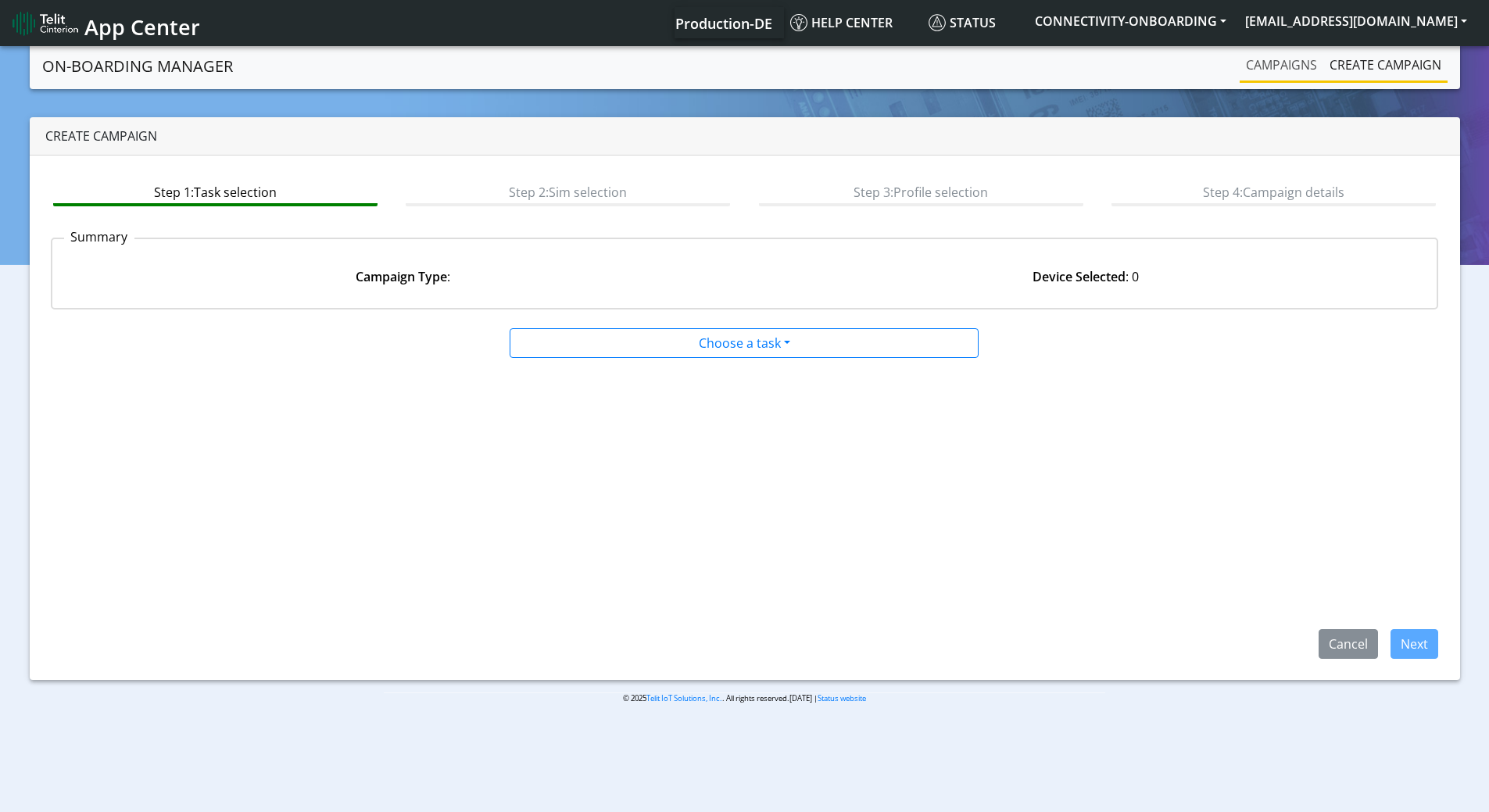
click at [1306, 69] on link "Campaigns" at bounding box center [1281, 65] width 83 height 32
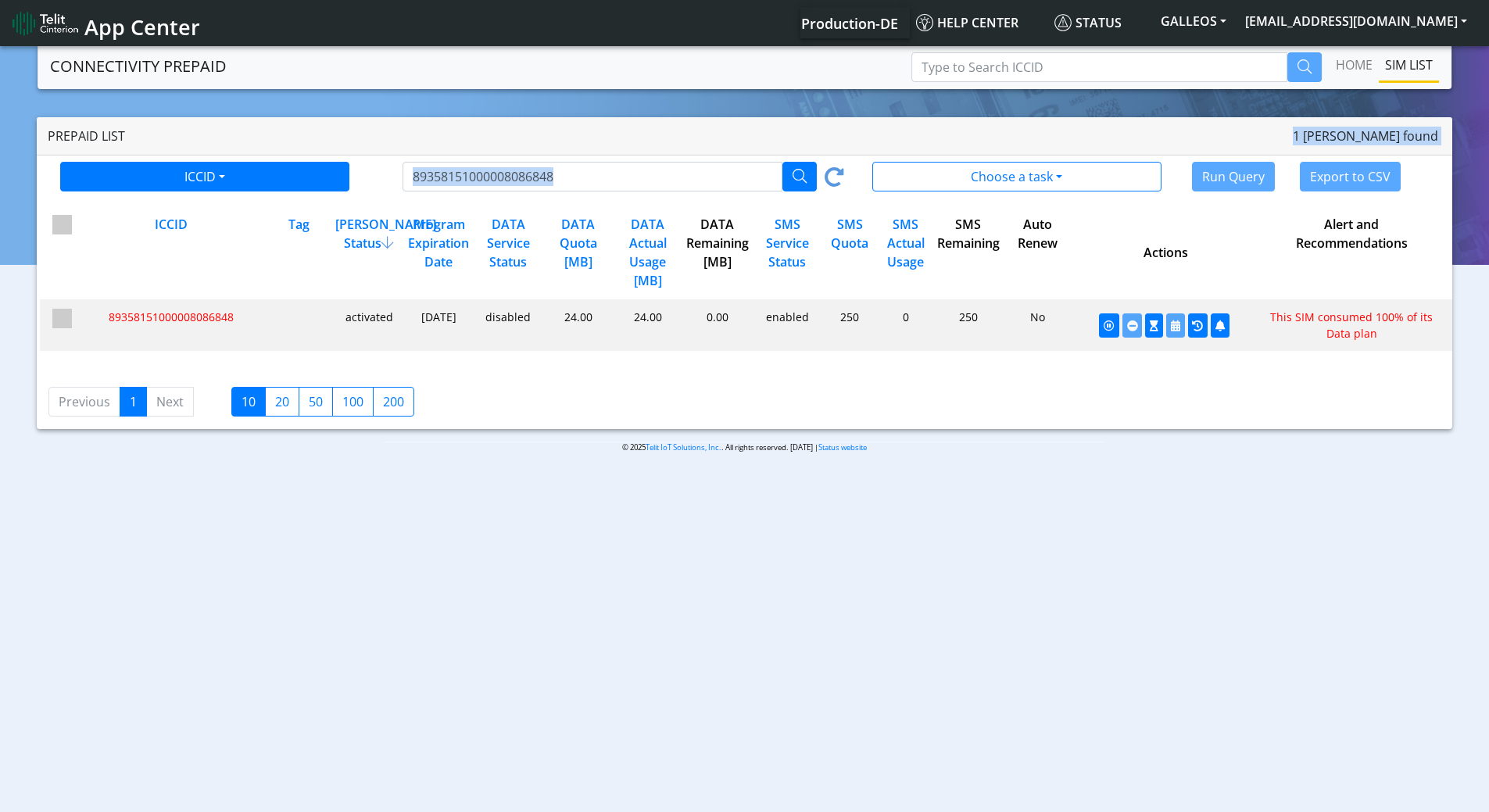
drag, startPoint x: 744, startPoint y: 129, endPoint x: 659, endPoint y: 152, distance: 88.1
click at [659, 152] on div "Prepaid List 1 SIMs found ICCID ICCID Tag 89358151000008086848 Choose a task Al…" at bounding box center [744, 161] width 1415 height 88
click at [797, 177] on icon "button" at bounding box center [799, 175] width 14 height 14
click at [797, 176] on icon "button" at bounding box center [799, 175] width 14 height 14
